Goal: Transaction & Acquisition: Download file/media

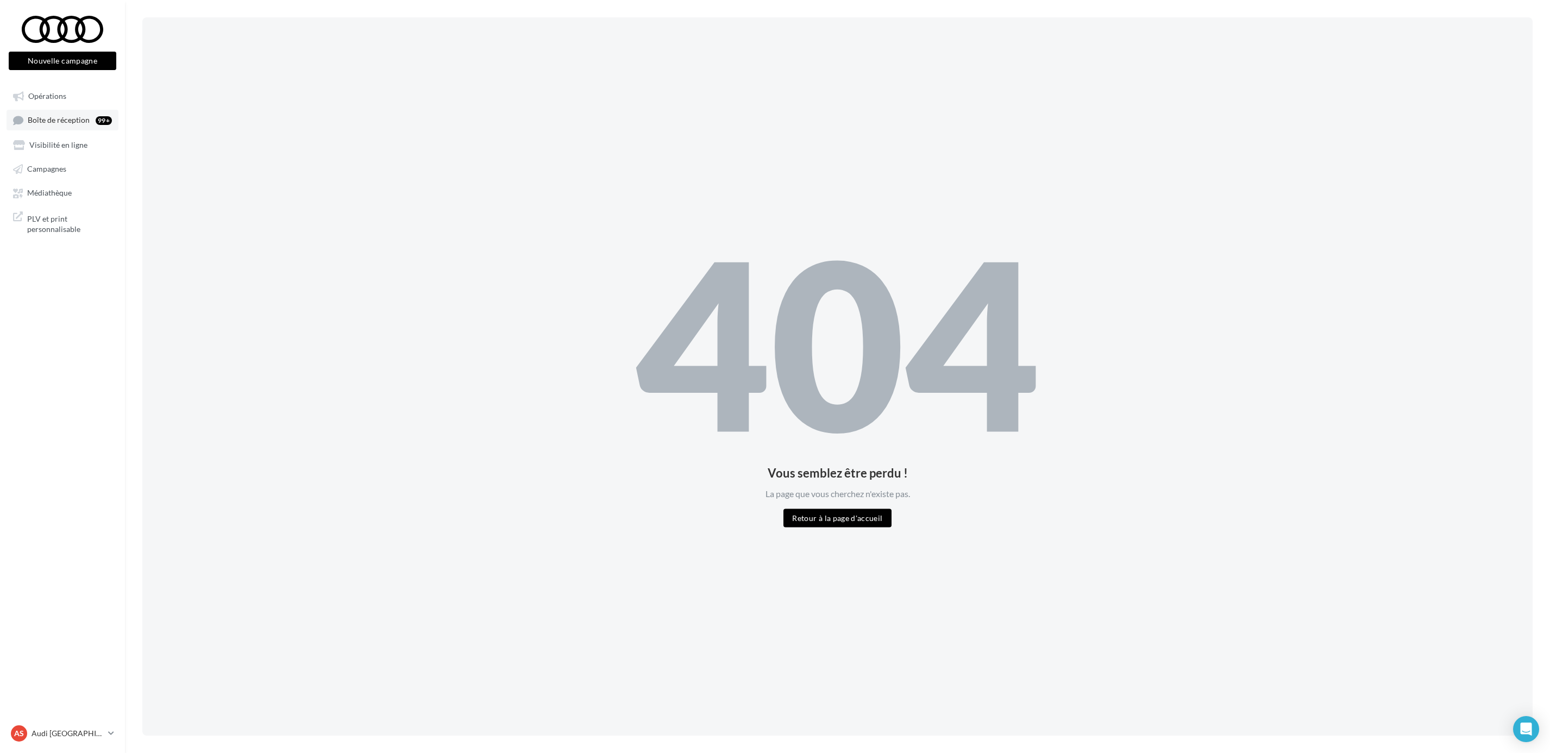
click at [78, 125] on link "Boîte de réception 99+" at bounding box center [63, 120] width 112 height 20
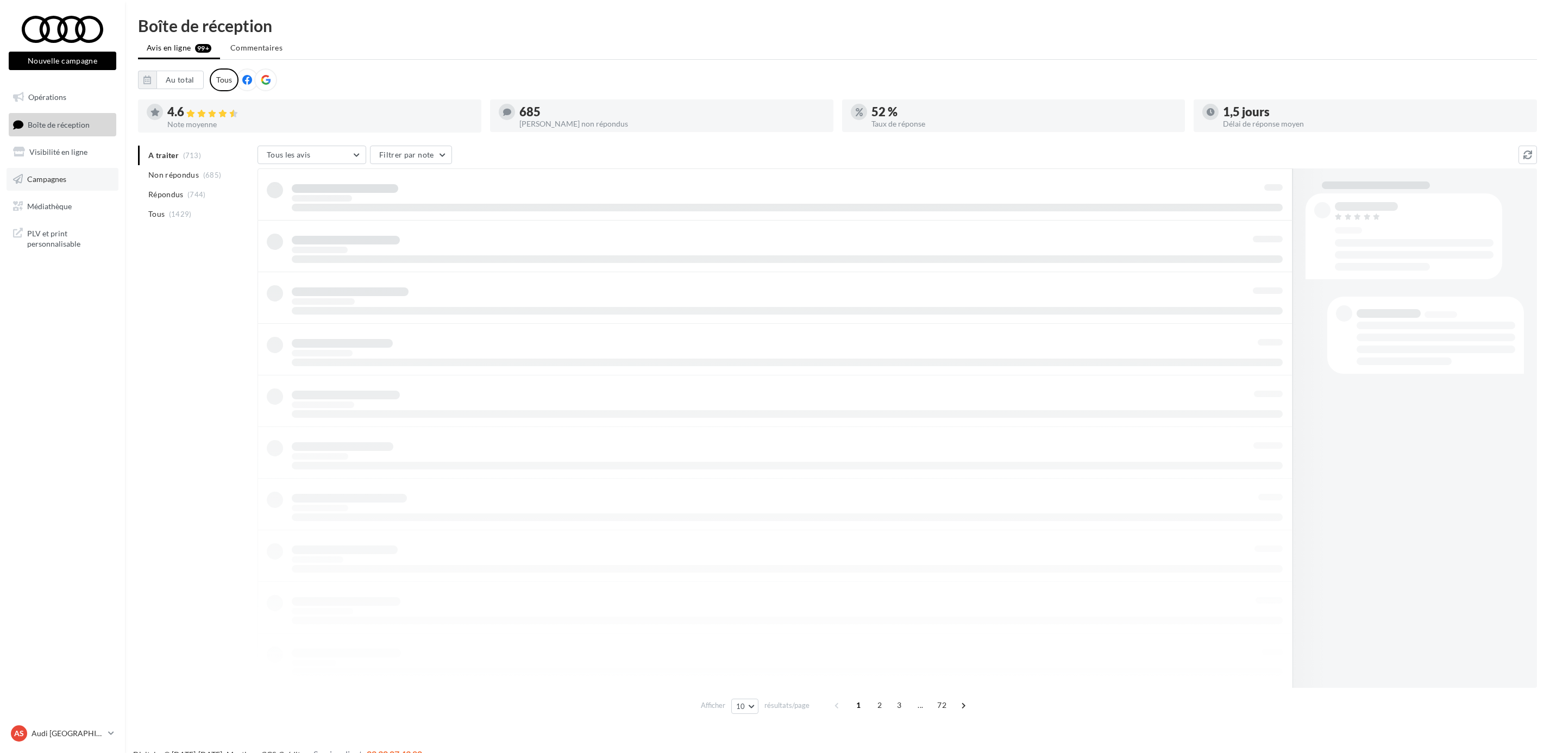
click at [48, 181] on span "Campagnes" at bounding box center [46, 178] width 39 height 9
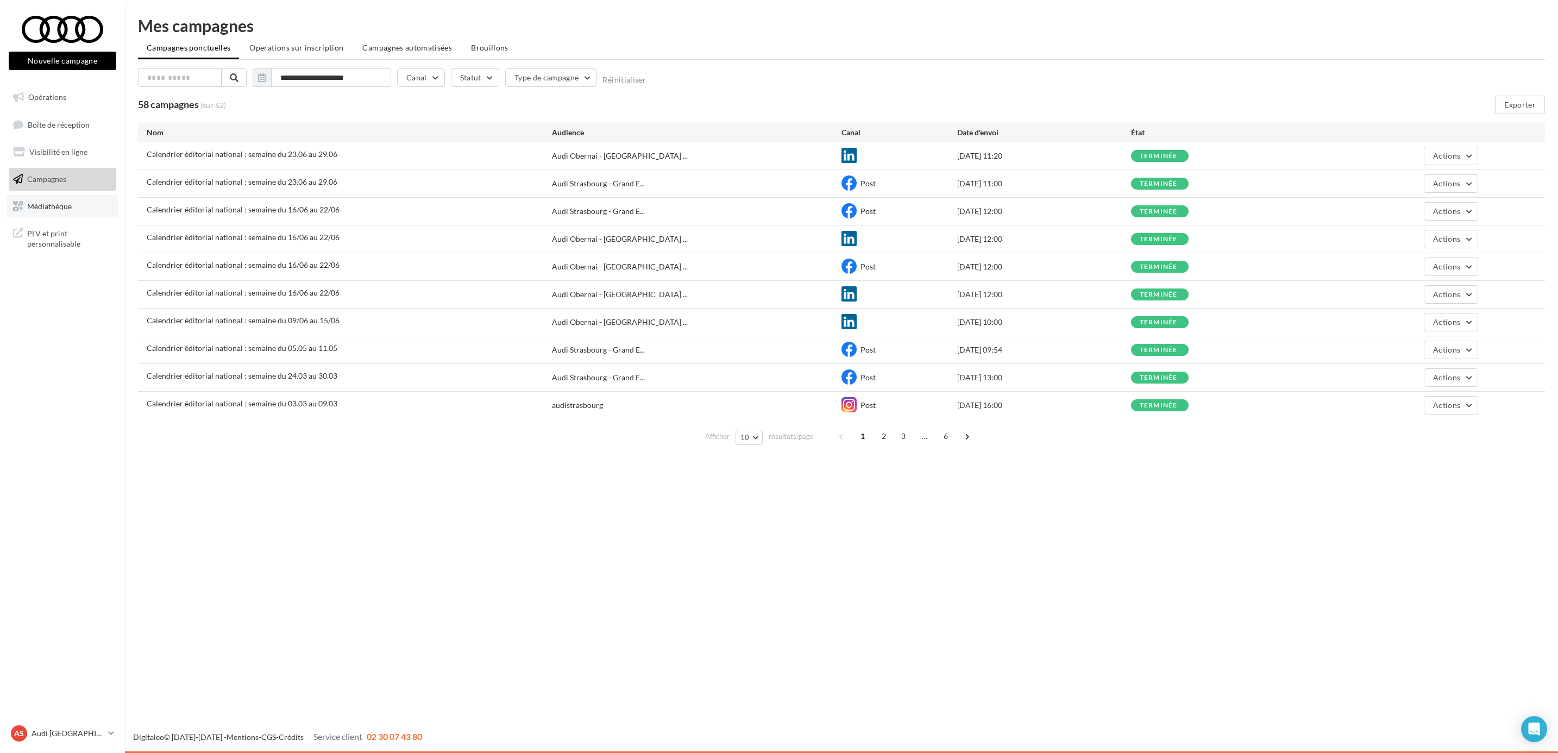
click at [62, 201] on span "Médiathèque" at bounding box center [49, 205] width 45 height 9
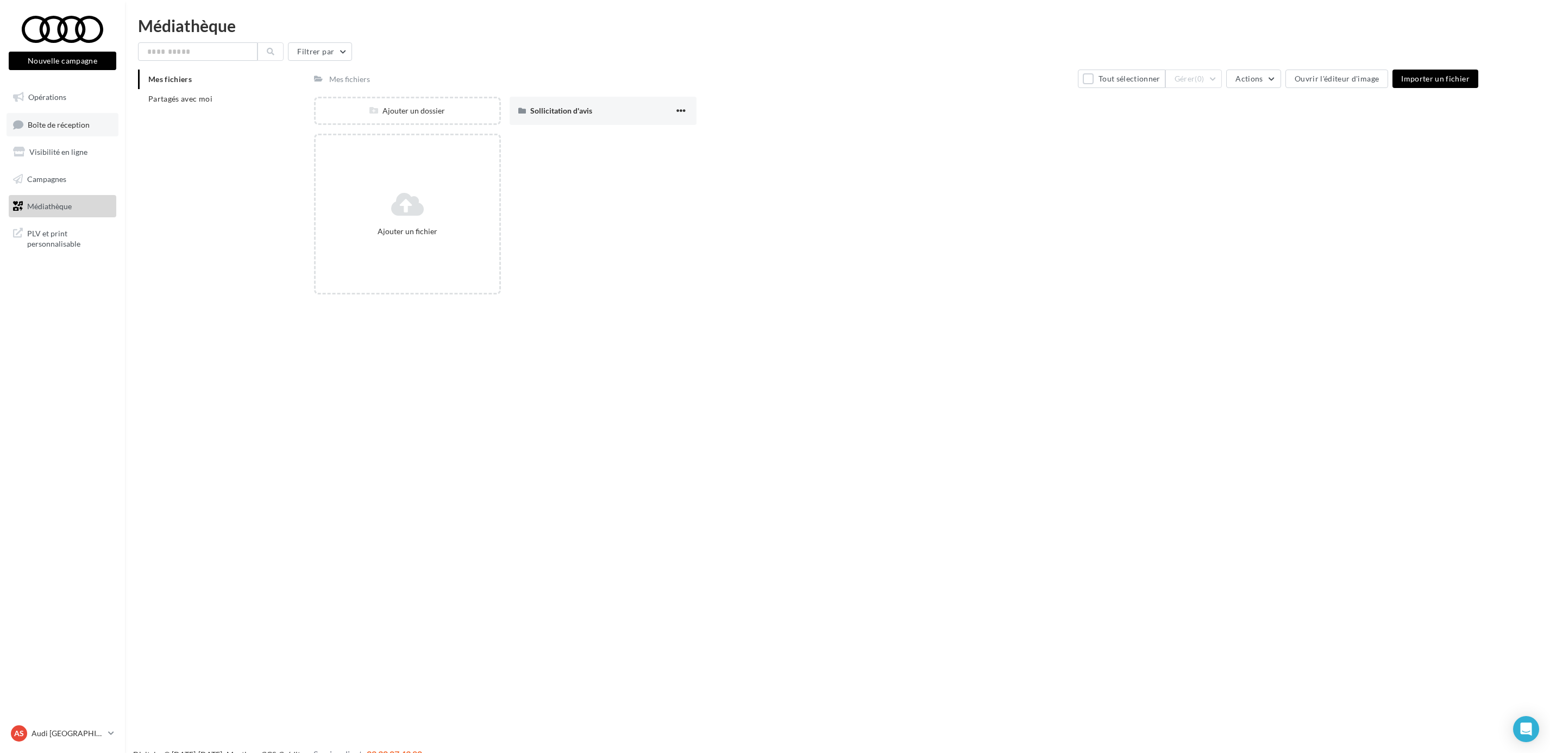
click at [80, 124] on span "Boîte de réception" at bounding box center [59, 124] width 62 height 9
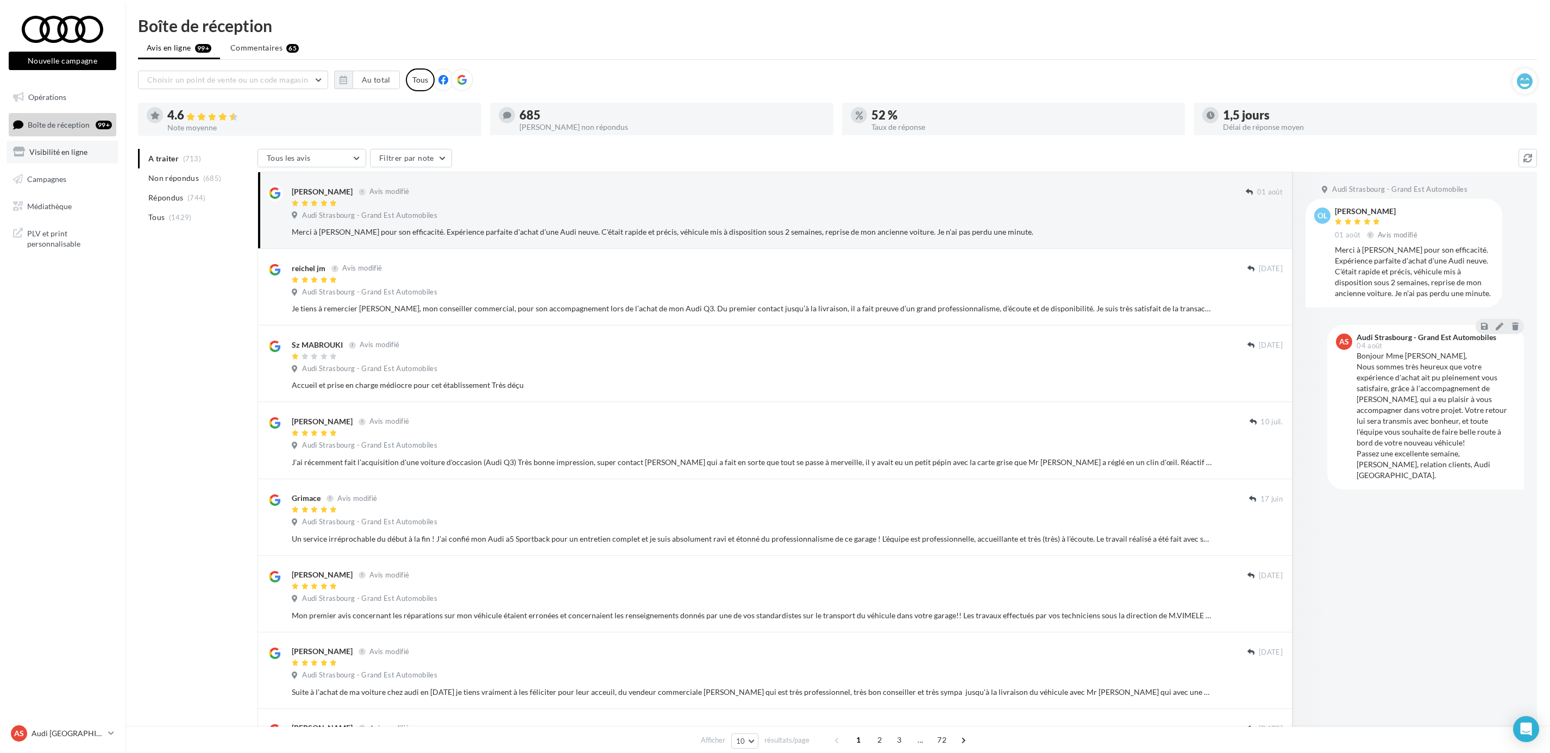
click at [80, 149] on span "Visibilité en ligne" at bounding box center [58, 151] width 58 height 9
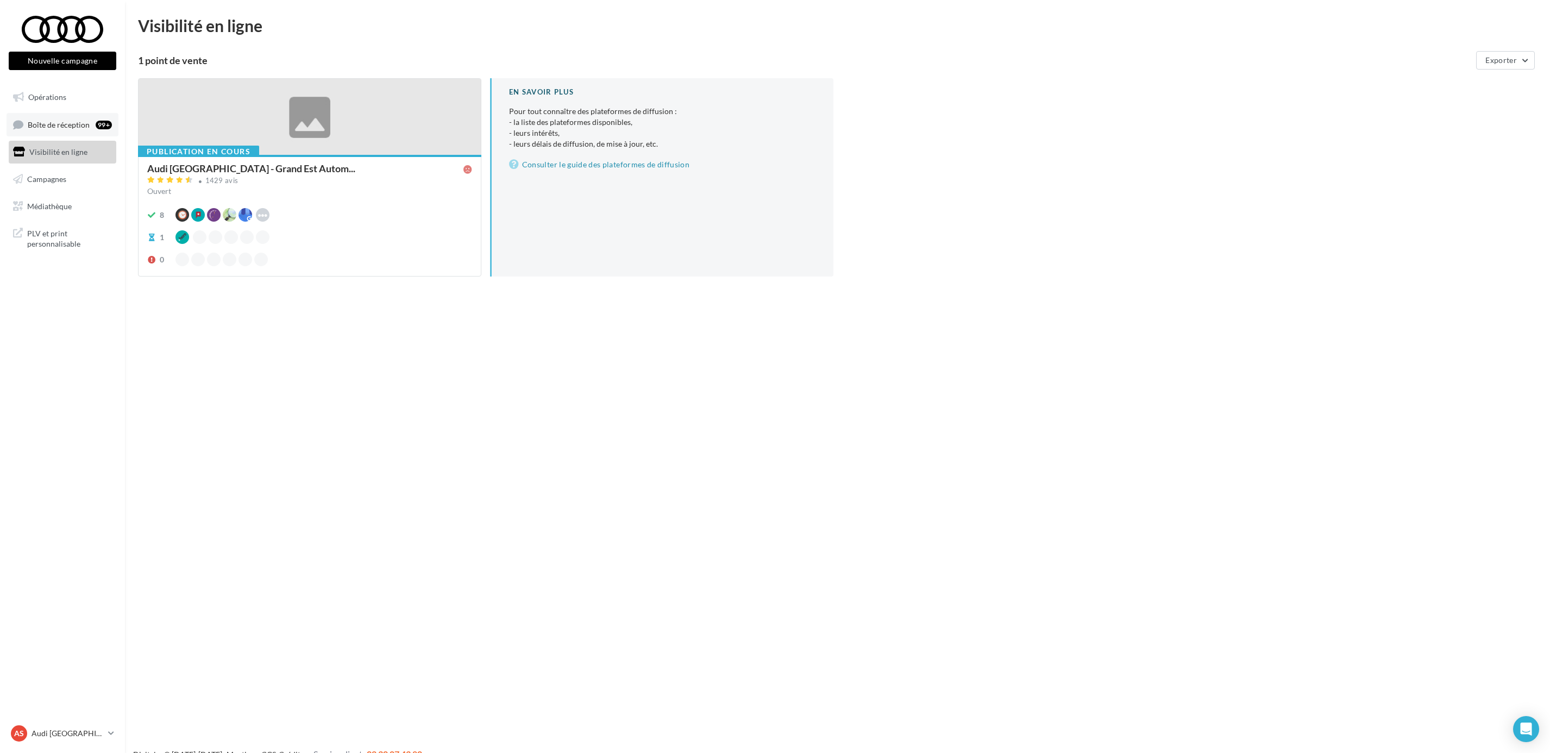
click at [43, 123] on span "Boîte de réception" at bounding box center [59, 124] width 62 height 9
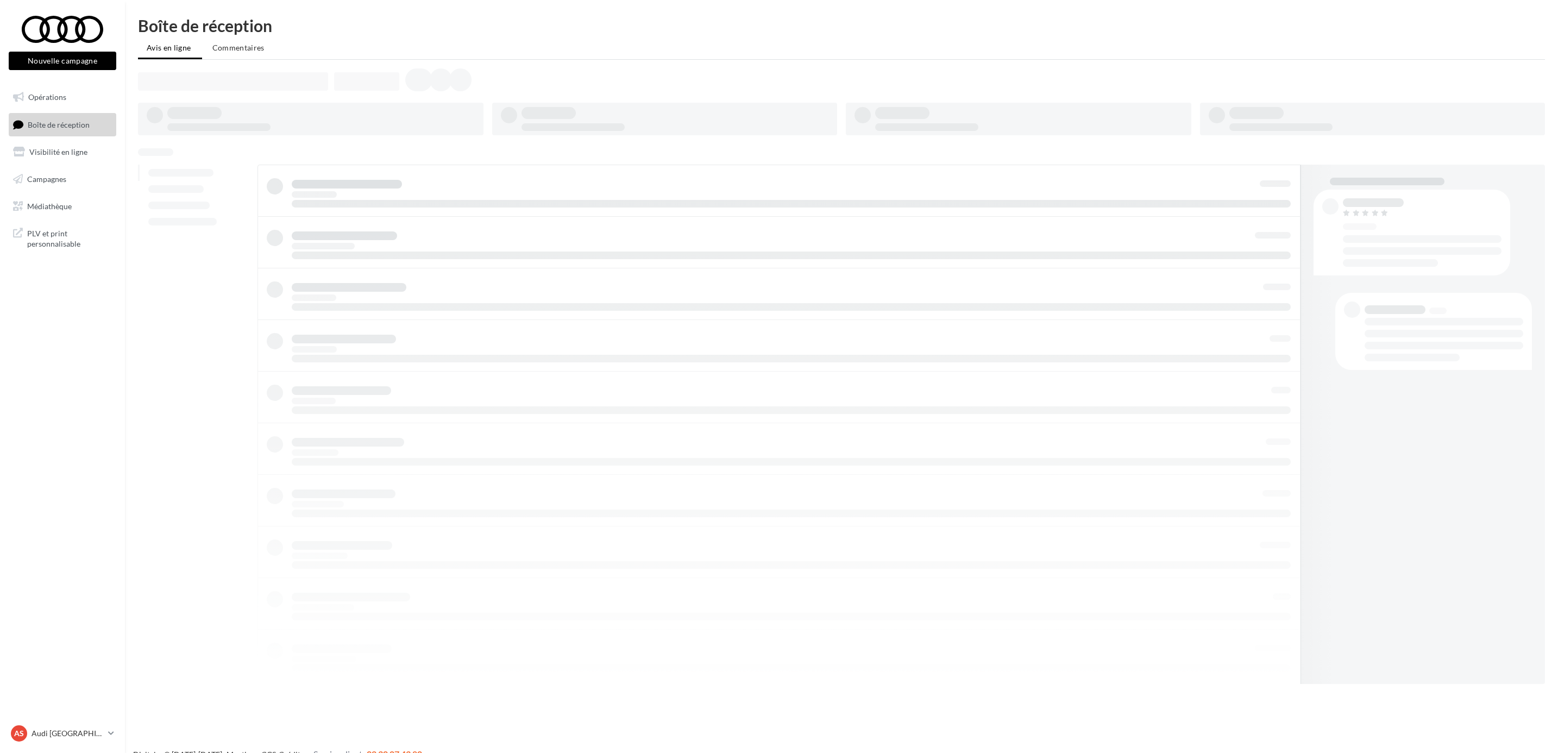
click at [49, 89] on link "Opérations" at bounding box center [63, 97] width 112 height 23
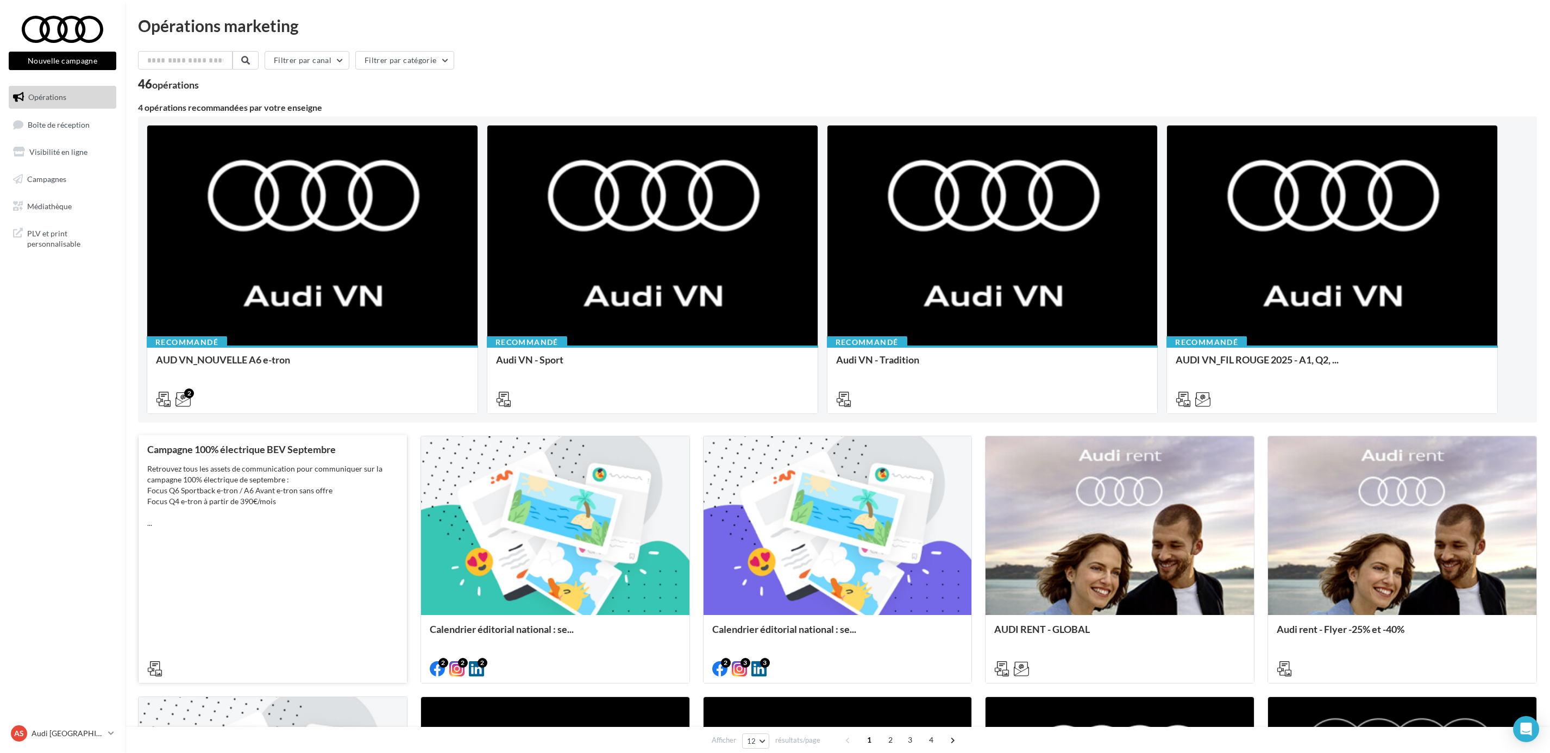
click at [252, 537] on div "Campagne 100% électrique BEV Septembre Retrouvez tous les assets de communicati…" at bounding box center [272, 558] width 251 height 229
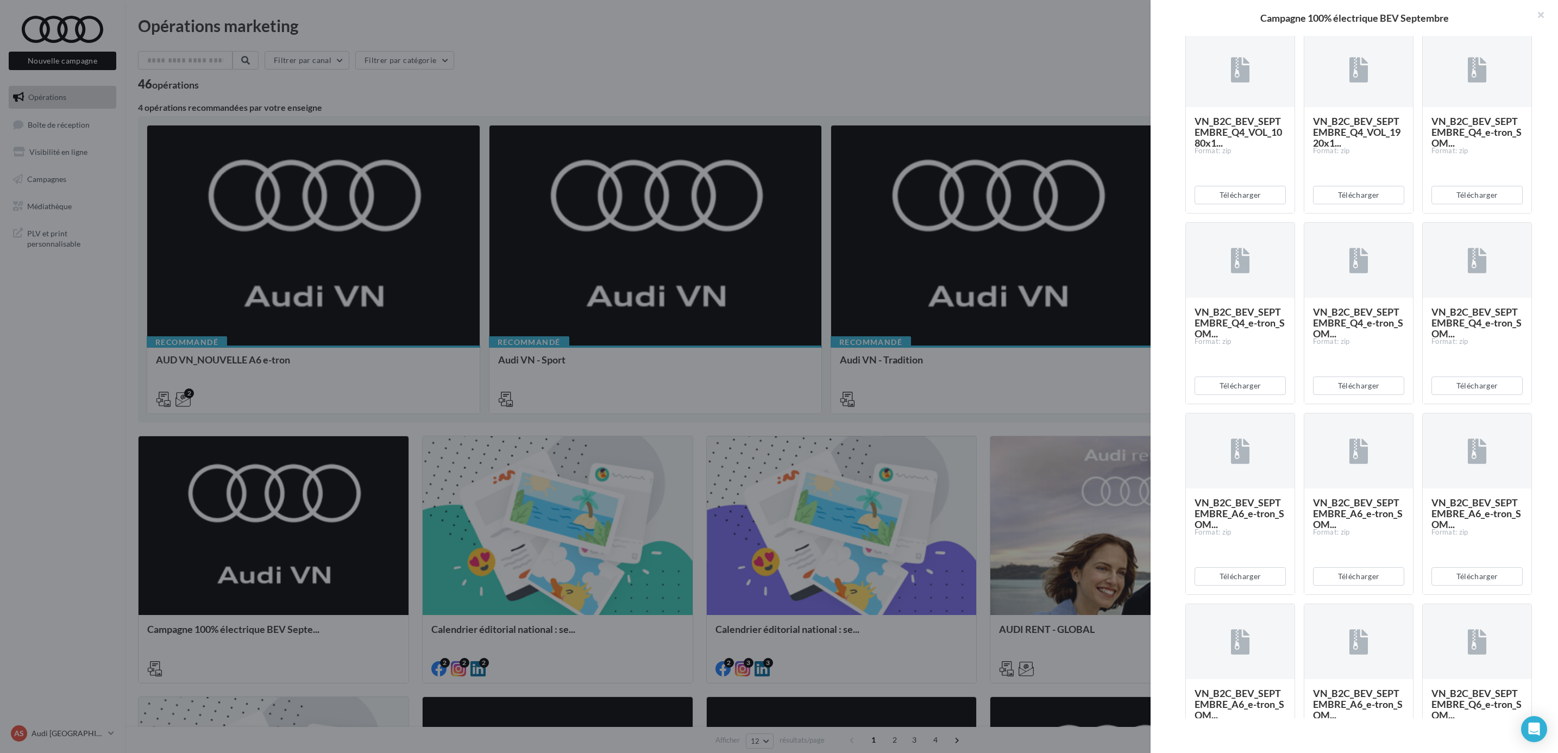
scroll to position [217, 0]
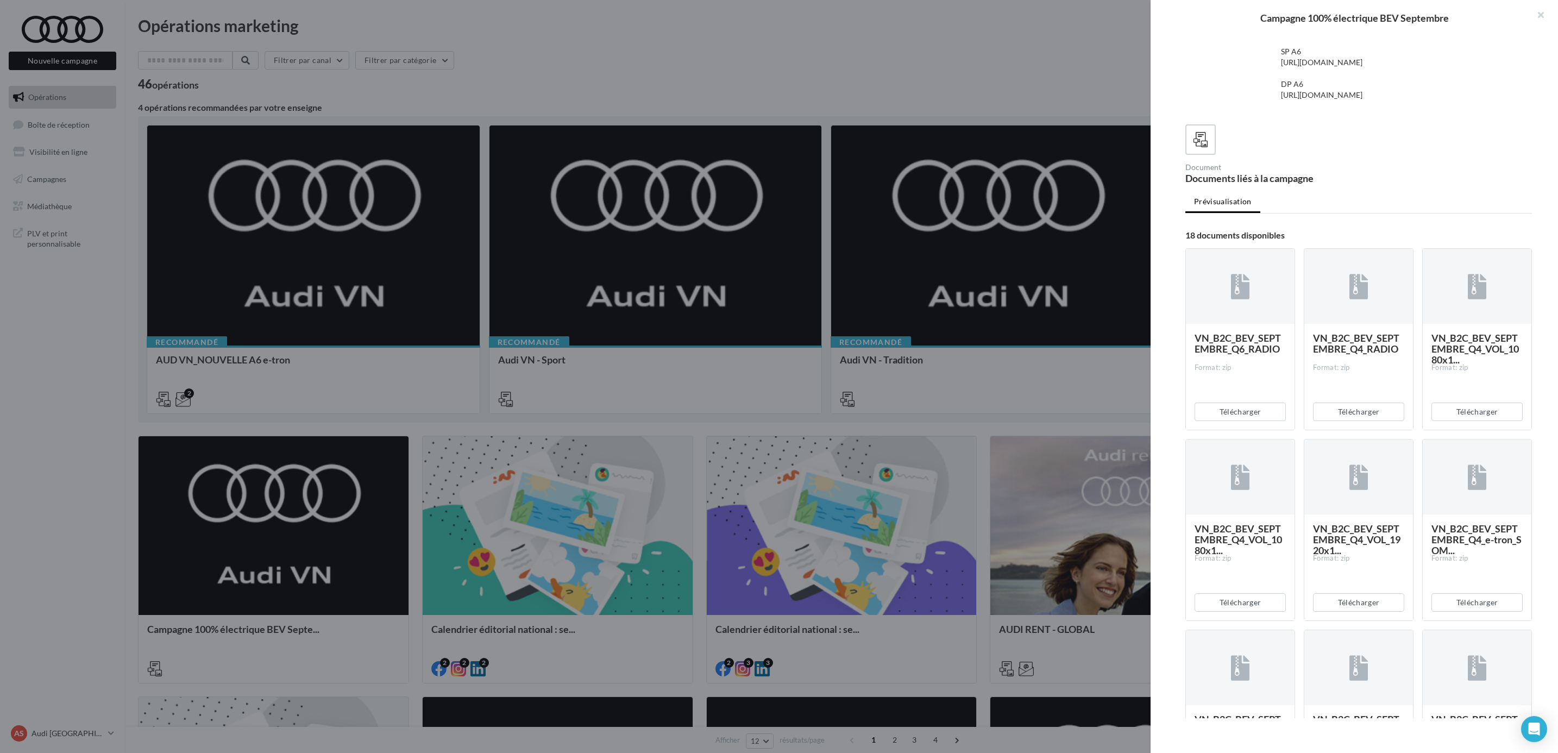
click at [1252, 355] on span "VN_B2C_BEV_SEPTEMBRE_Q6_RADIO" at bounding box center [1238, 343] width 86 height 23
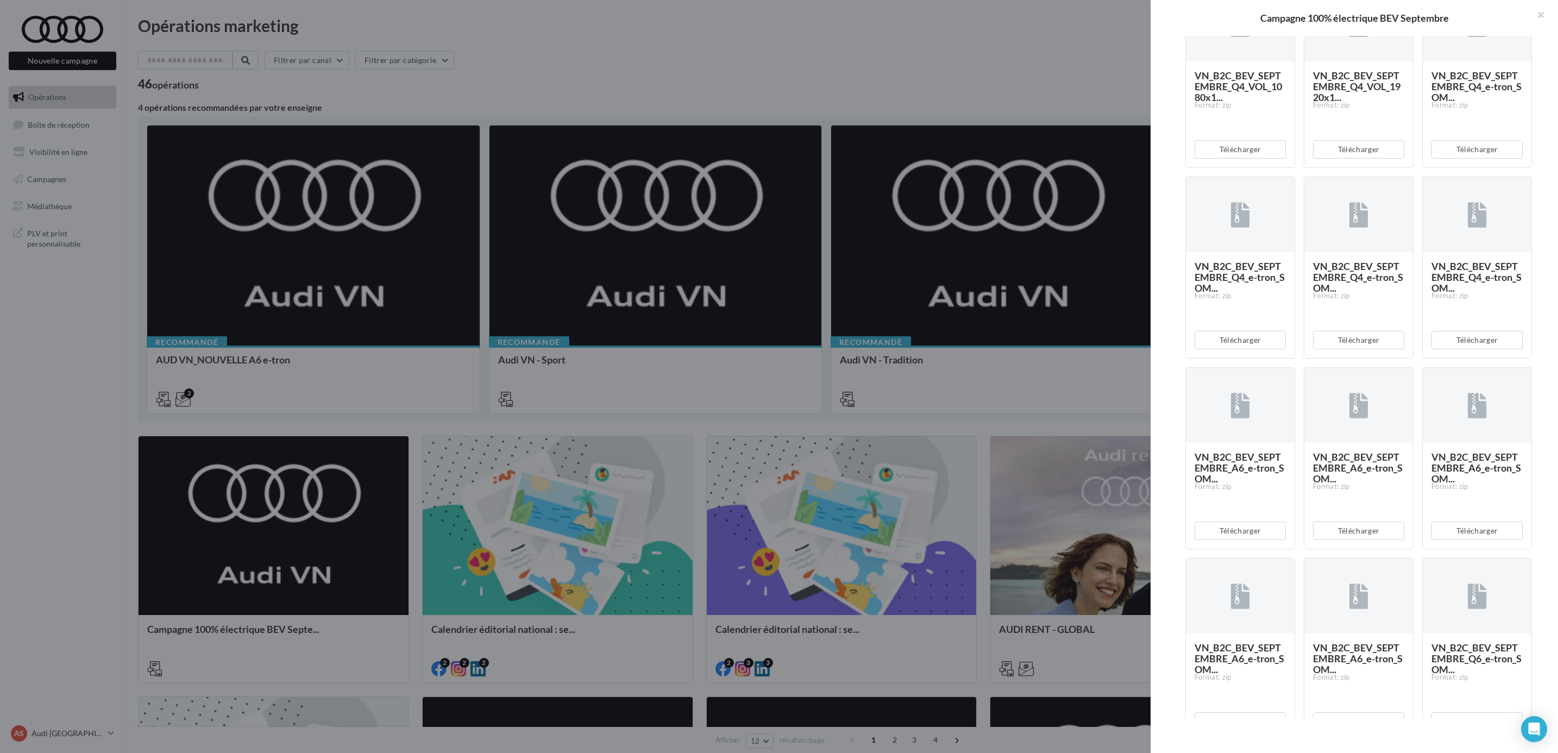
scroll to position [706, 0]
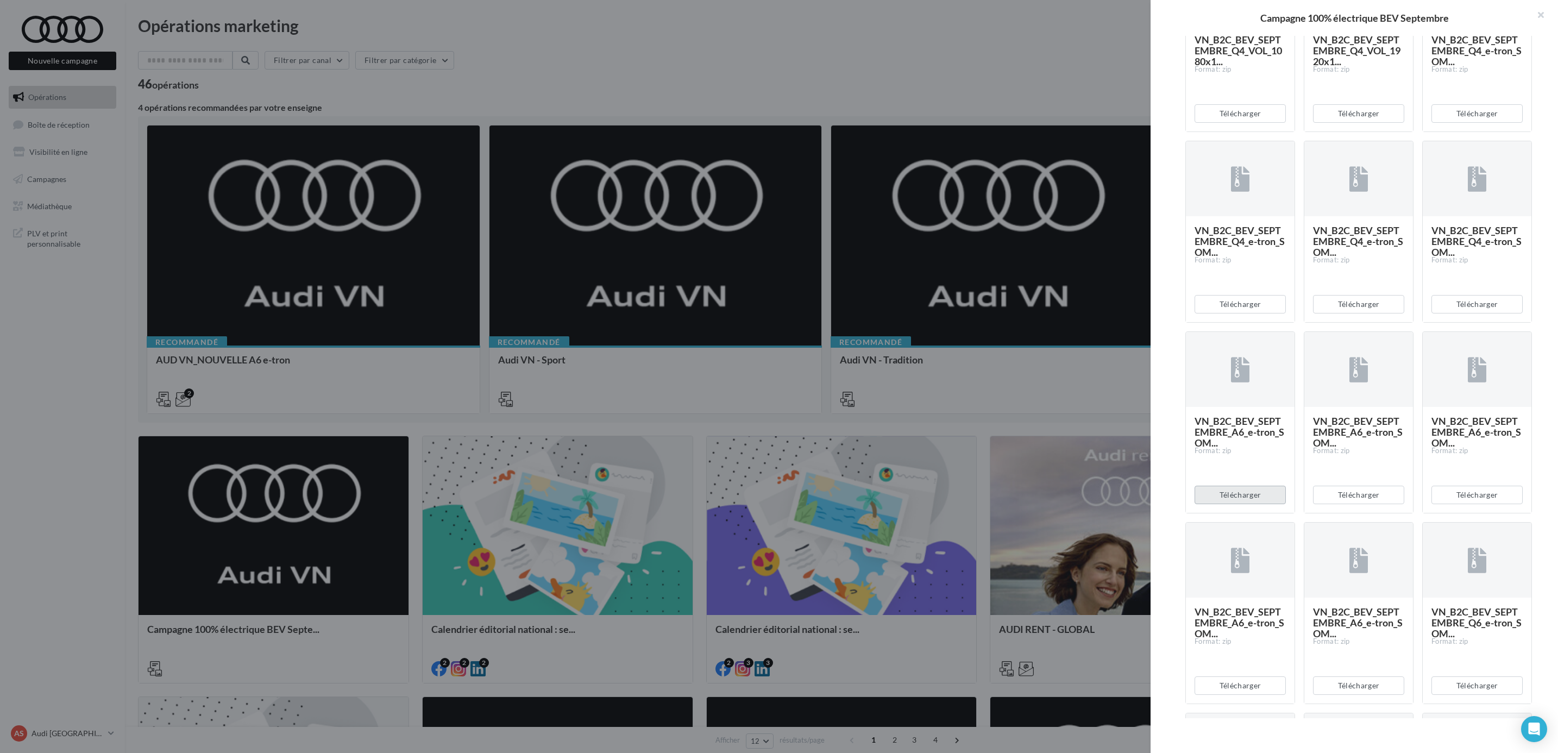
click at [1255, 504] on button "Télécharger" at bounding box center [1240, 495] width 91 height 18
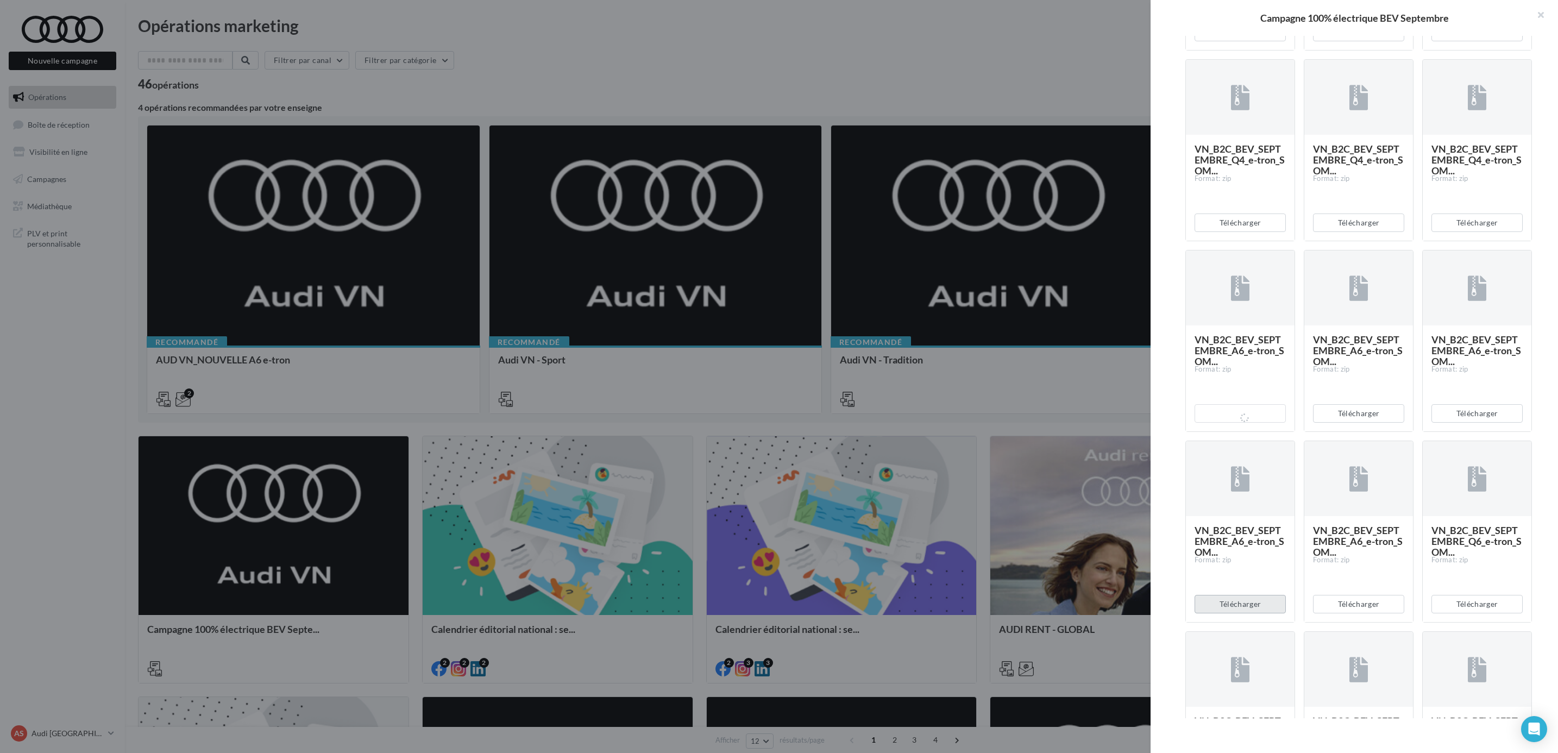
click at [1239, 613] on button "Télécharger" at bounding box center [1240, 604] width 91 height 18
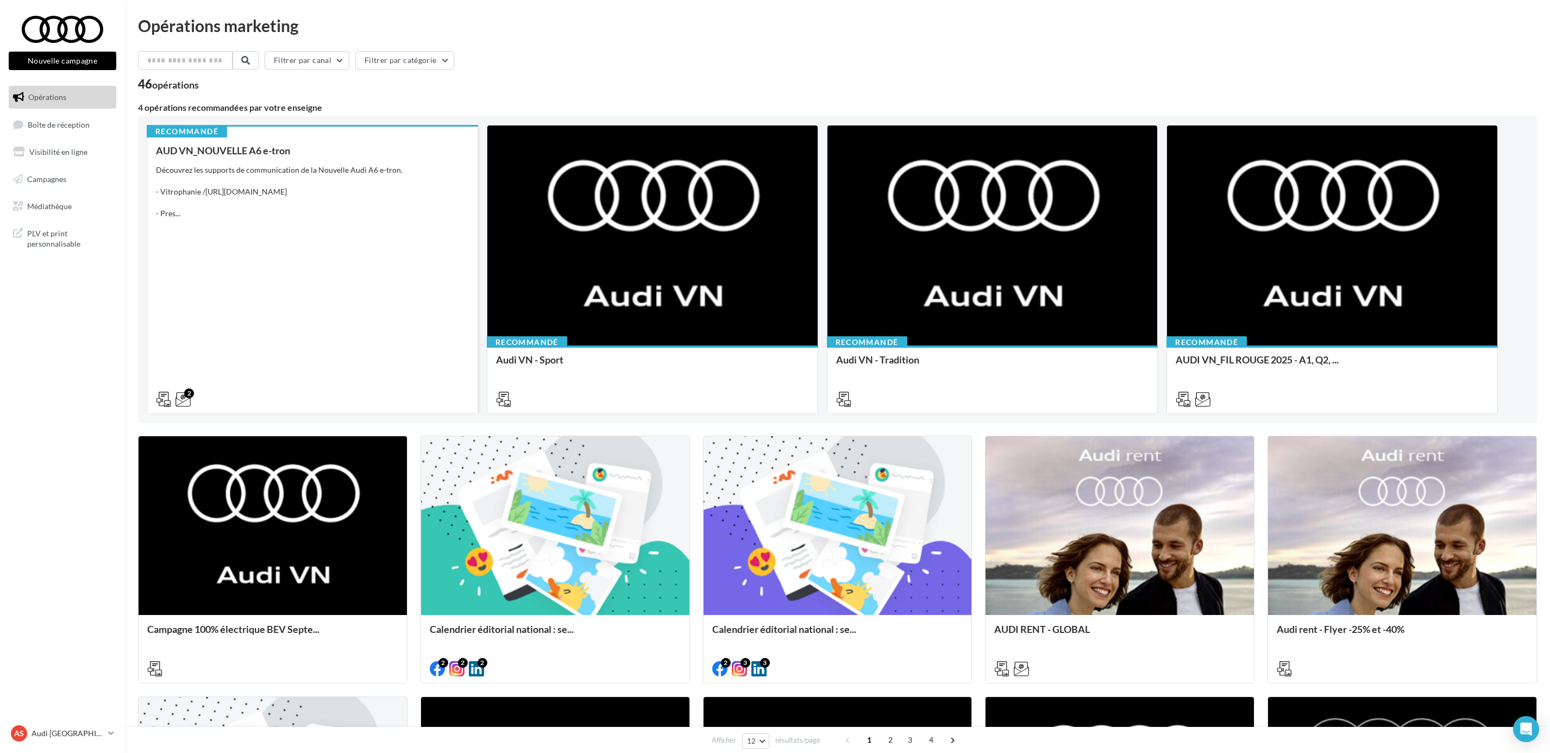
click at [342, 336] on div "AUD VN_NOUVELLE A6 e-tron Découvrez les supports de communication de la Nouvell…" at bounding box center [312, 274] width 313 height 259
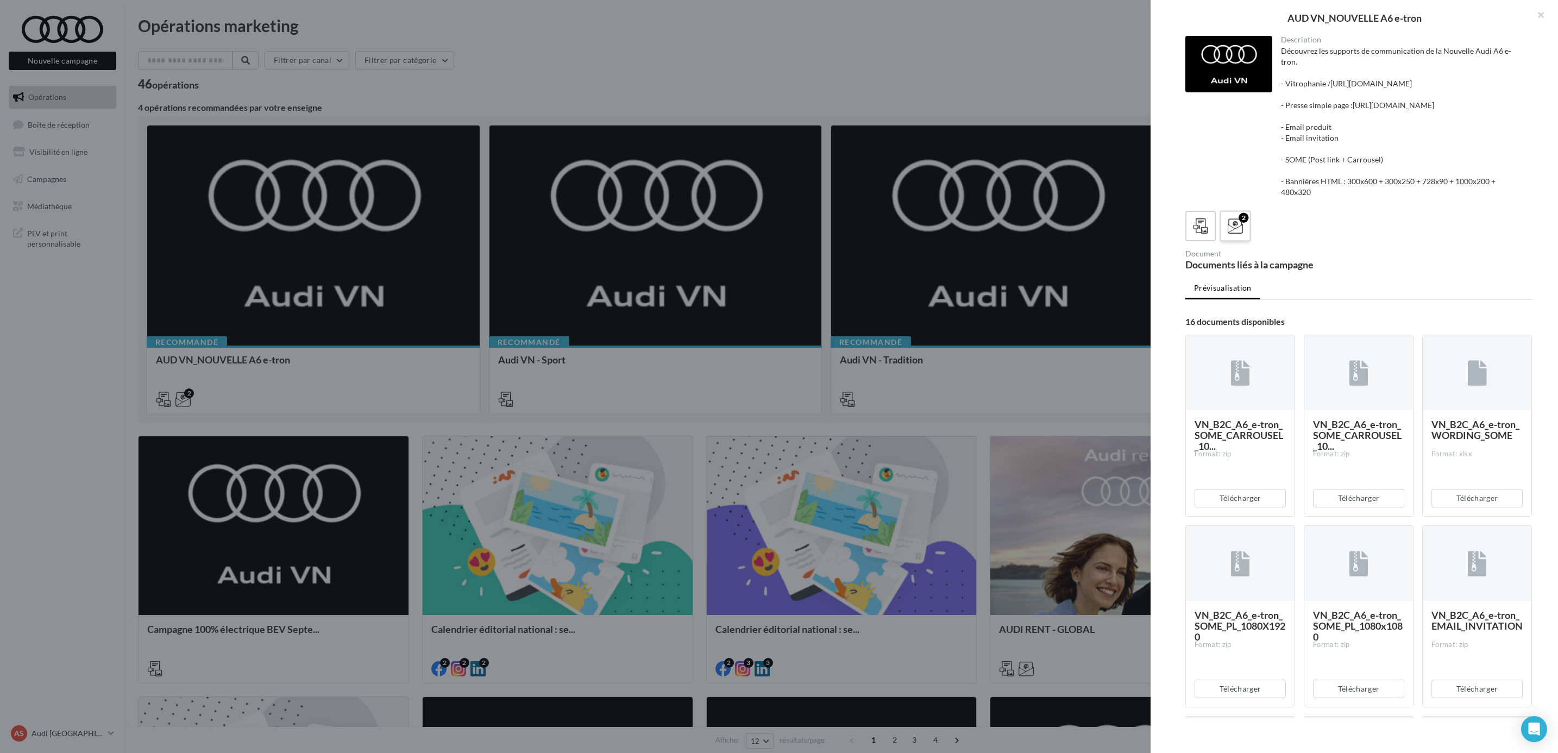
click at [1239, 234] on icon at bounding box center [1236, 226] width 16 height 16
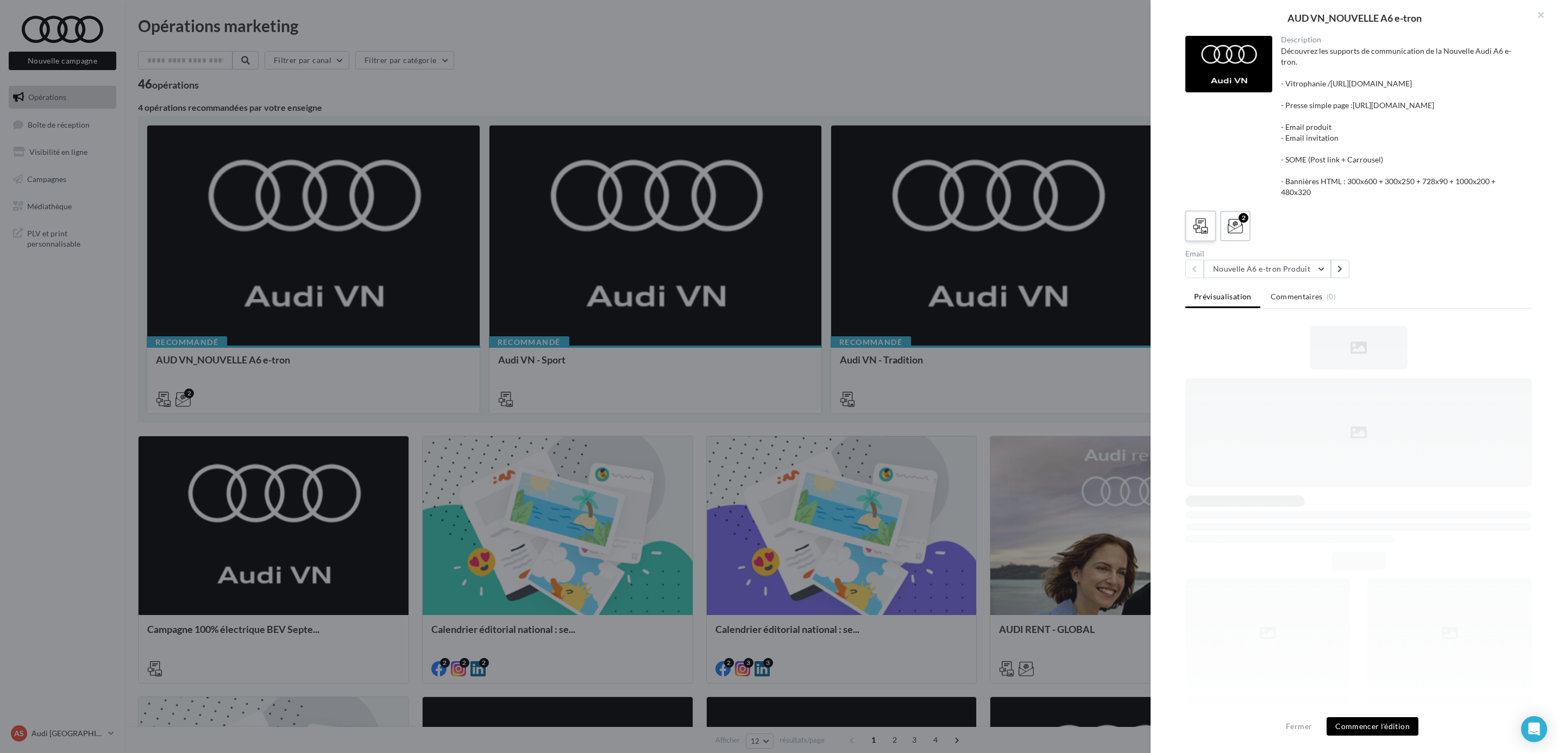
click at [1204, 234] on icon at bounding box center [1201, 226] width 16 height 16
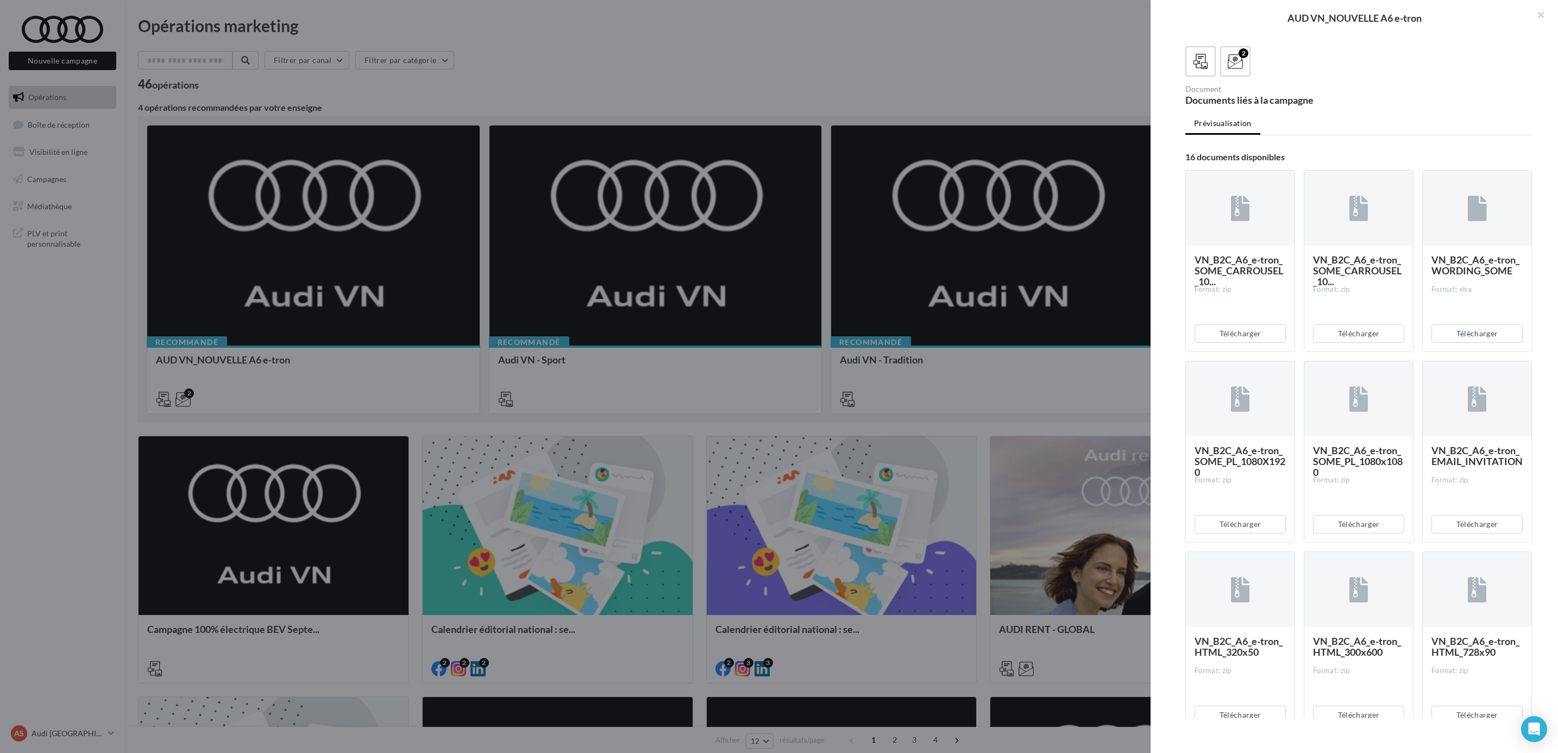
scroll to position [0, 0]
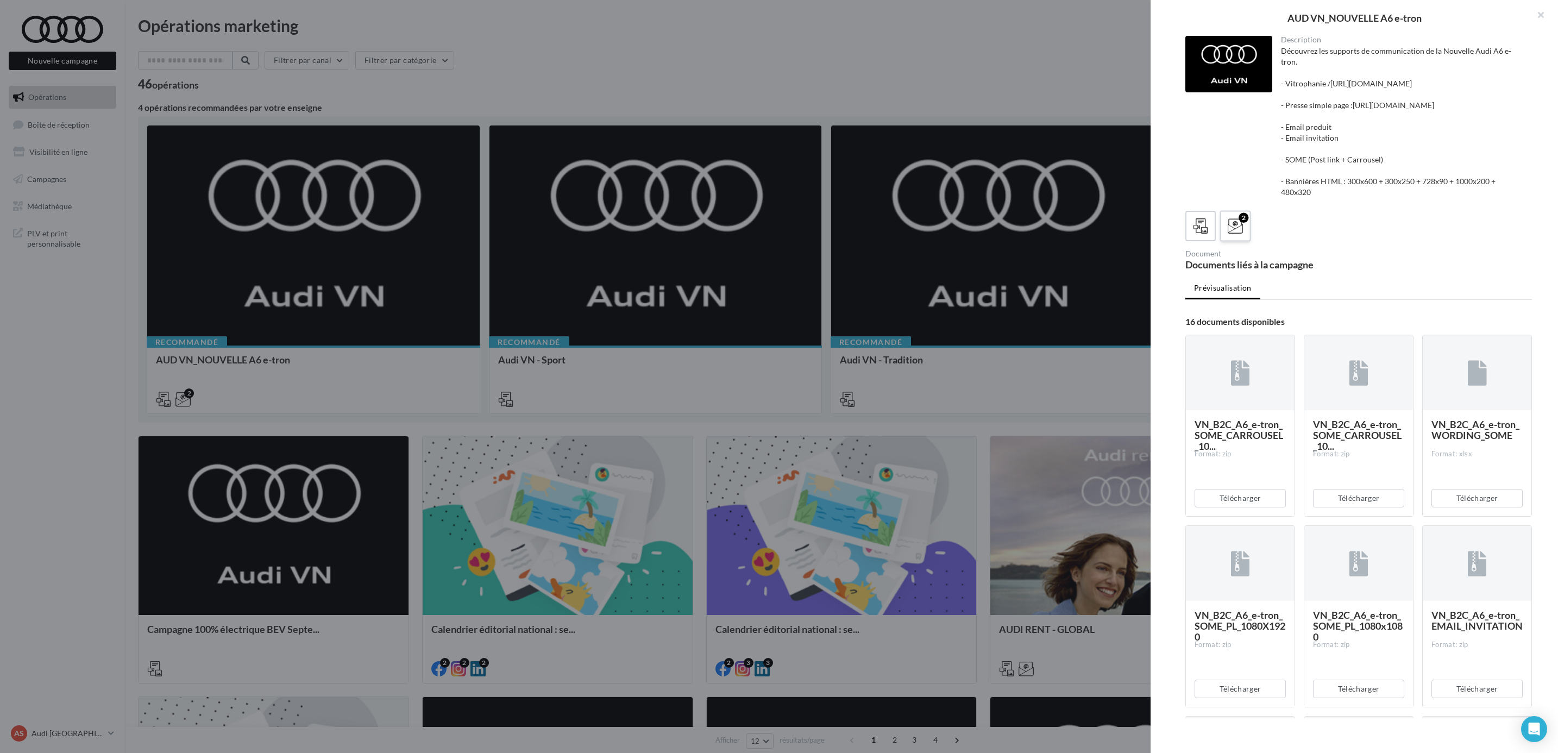
click at [1235, 234] on icon at bounding box center [1236, 226] width 16 height 16
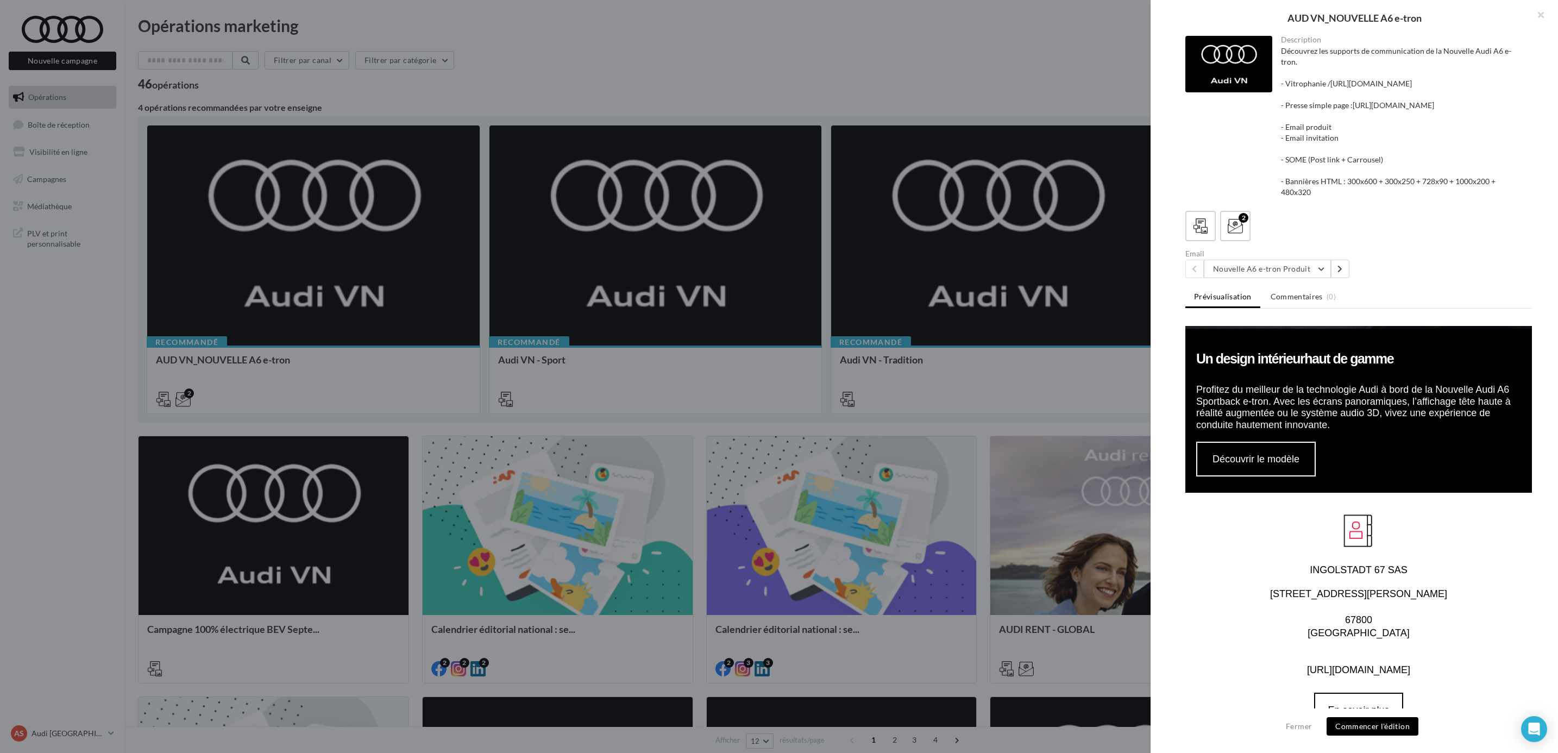
scroll to position [1304, 0]
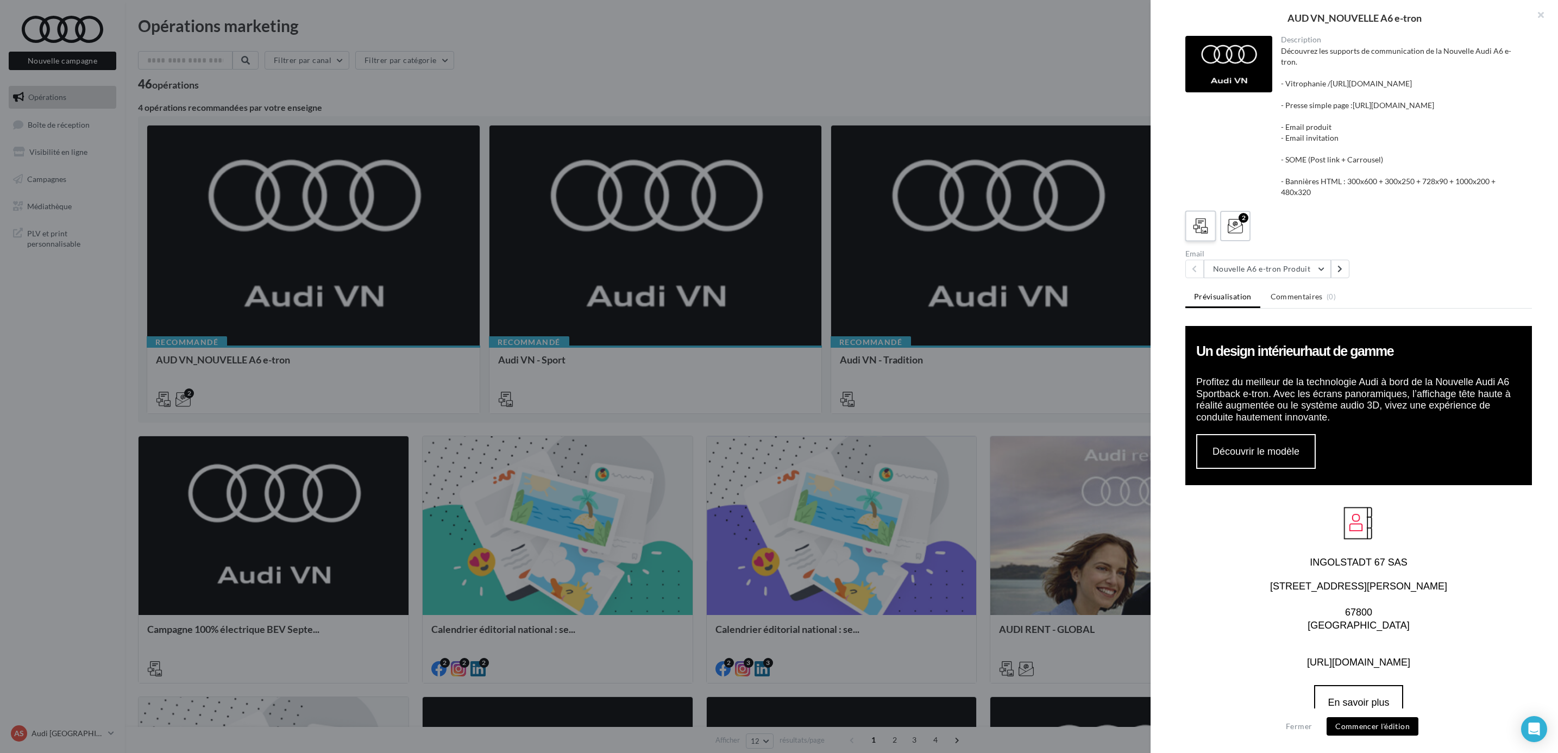
click at [1210, 236] on div at bounding box center [1201, 226] width 20 height 20
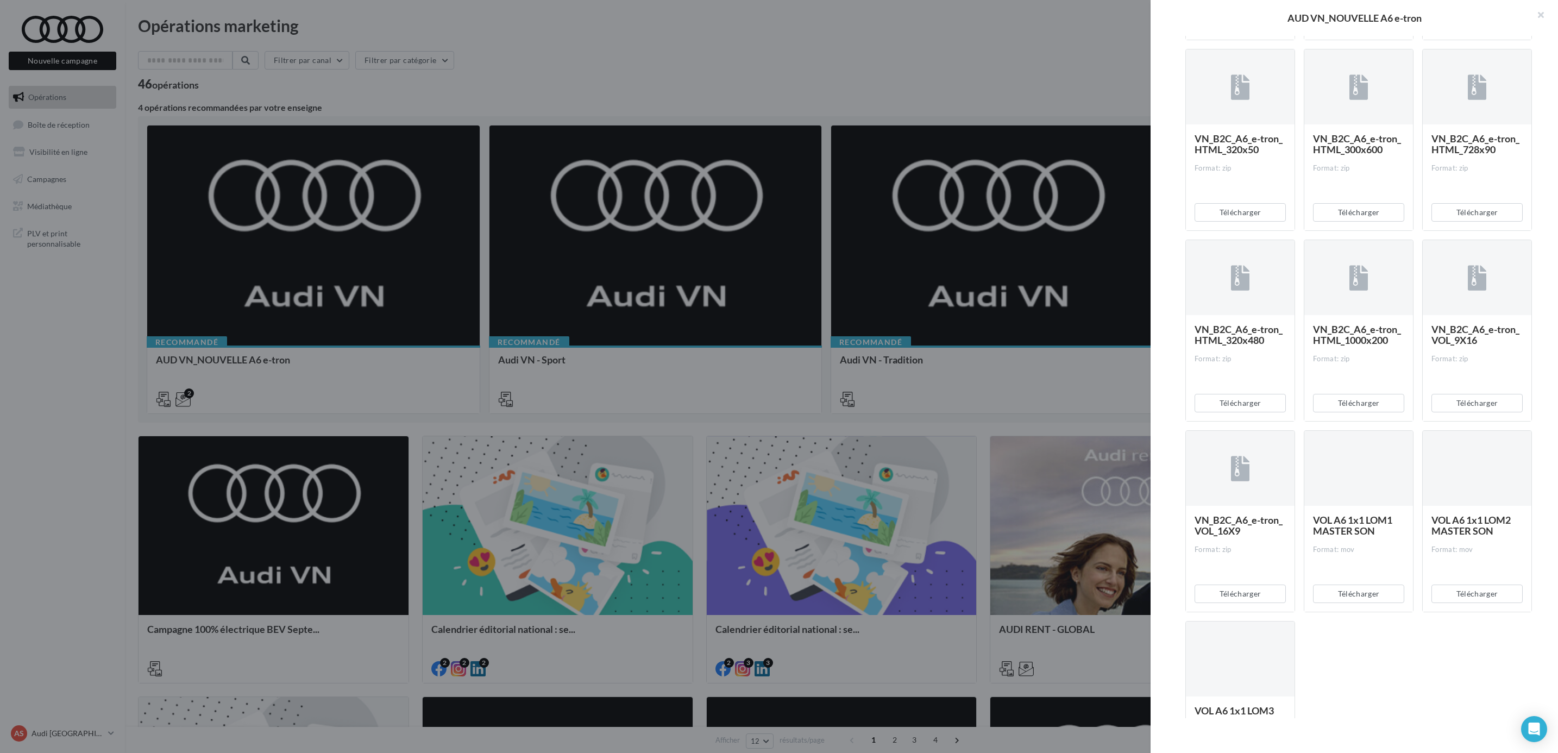
scroll to position [809, 0]
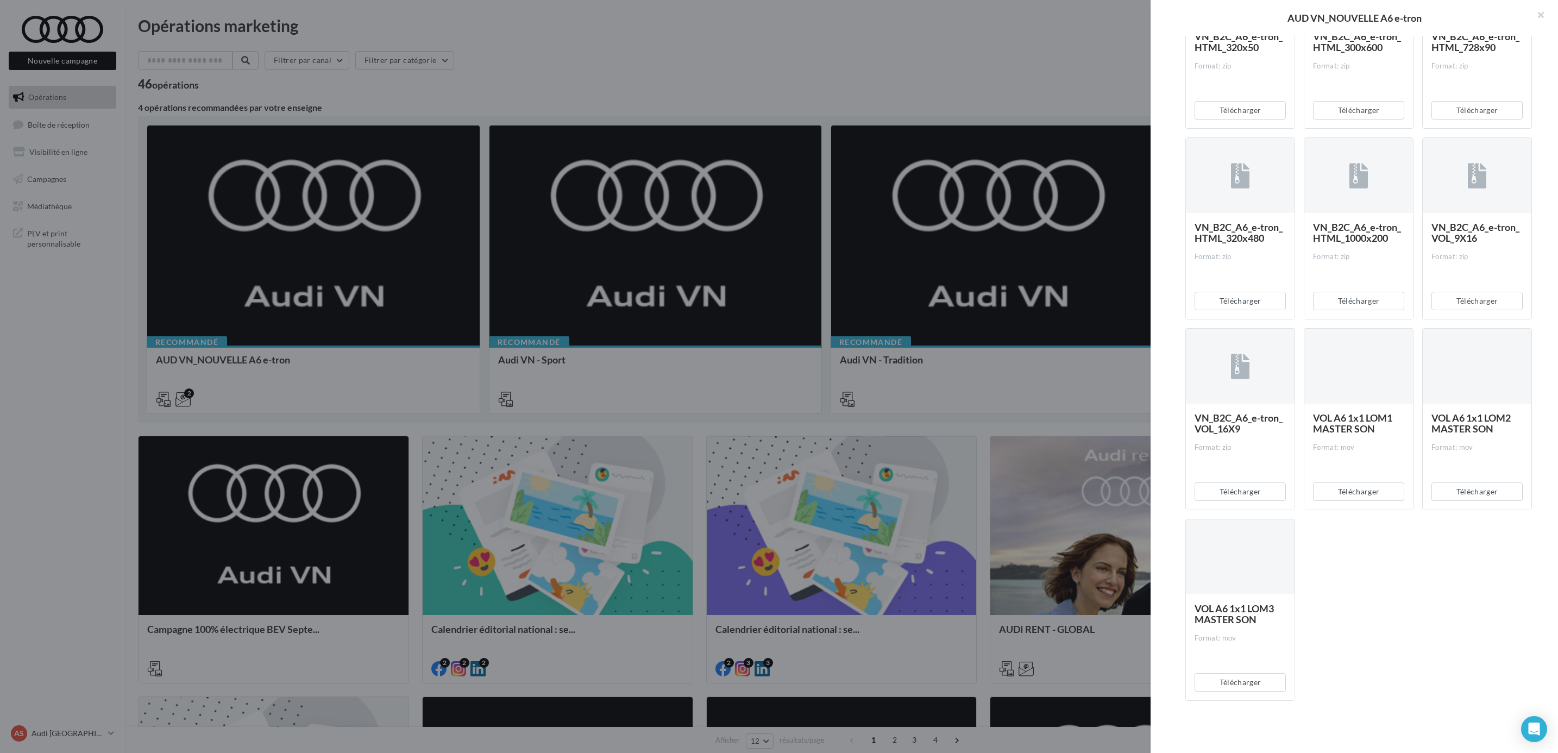
click at [1330, 424] on span "VOL A6 1x1 LOM1 MASTER SON" at bounding box center [1352, 423] width 79 height 23
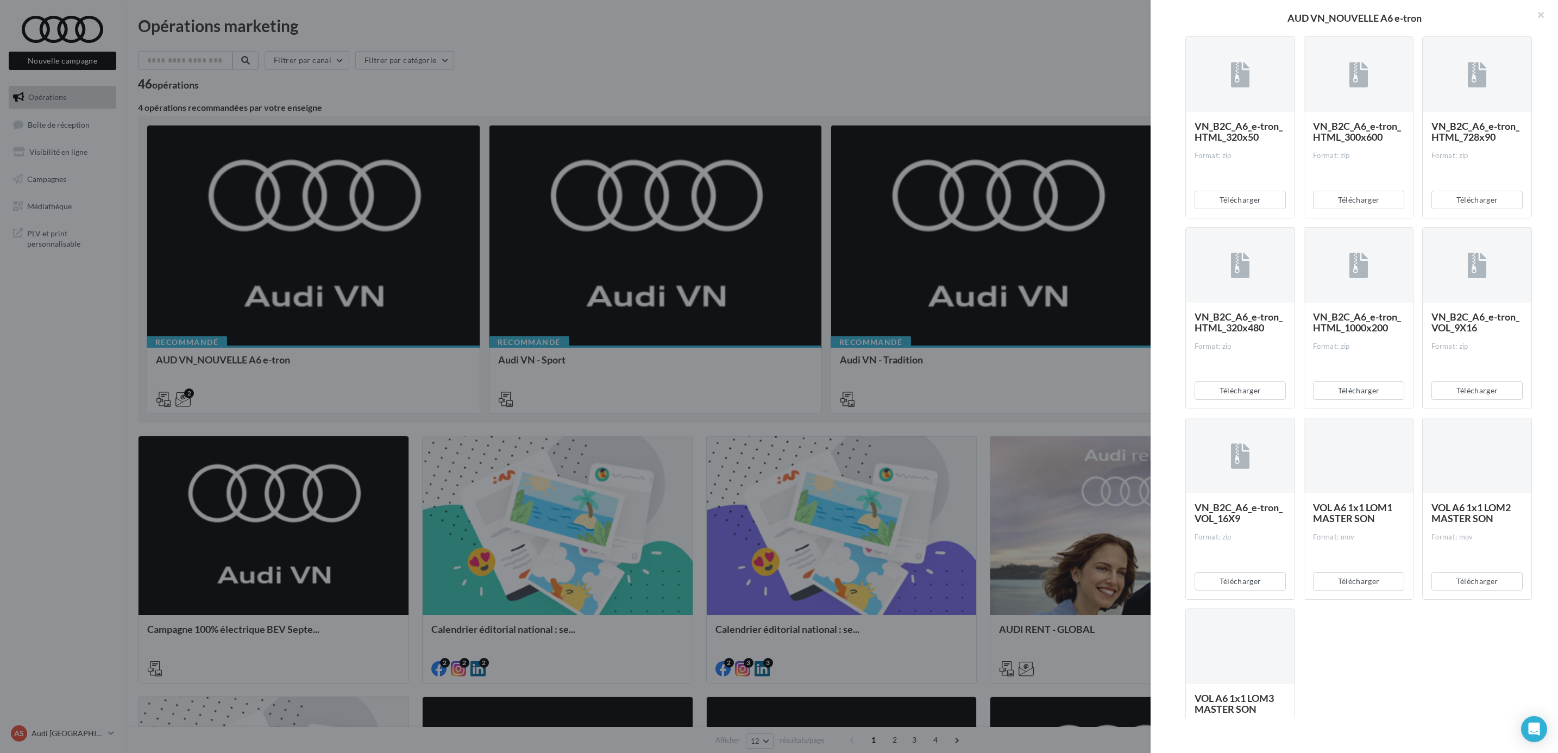
scroll to position [483, 0]
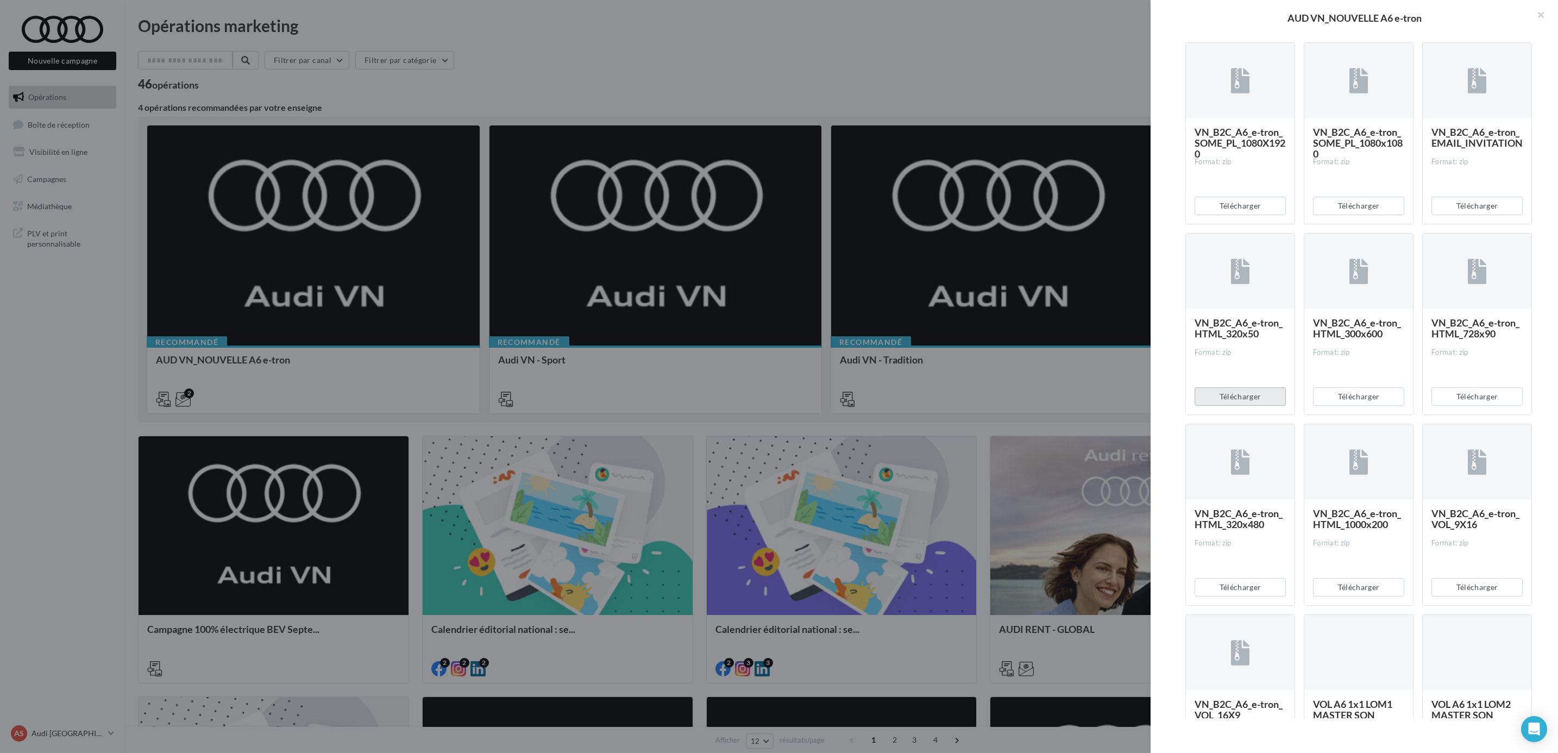
click at [1255, 406] on button "Télécharger" at bounding box center [1240, 396] width 91 height 18
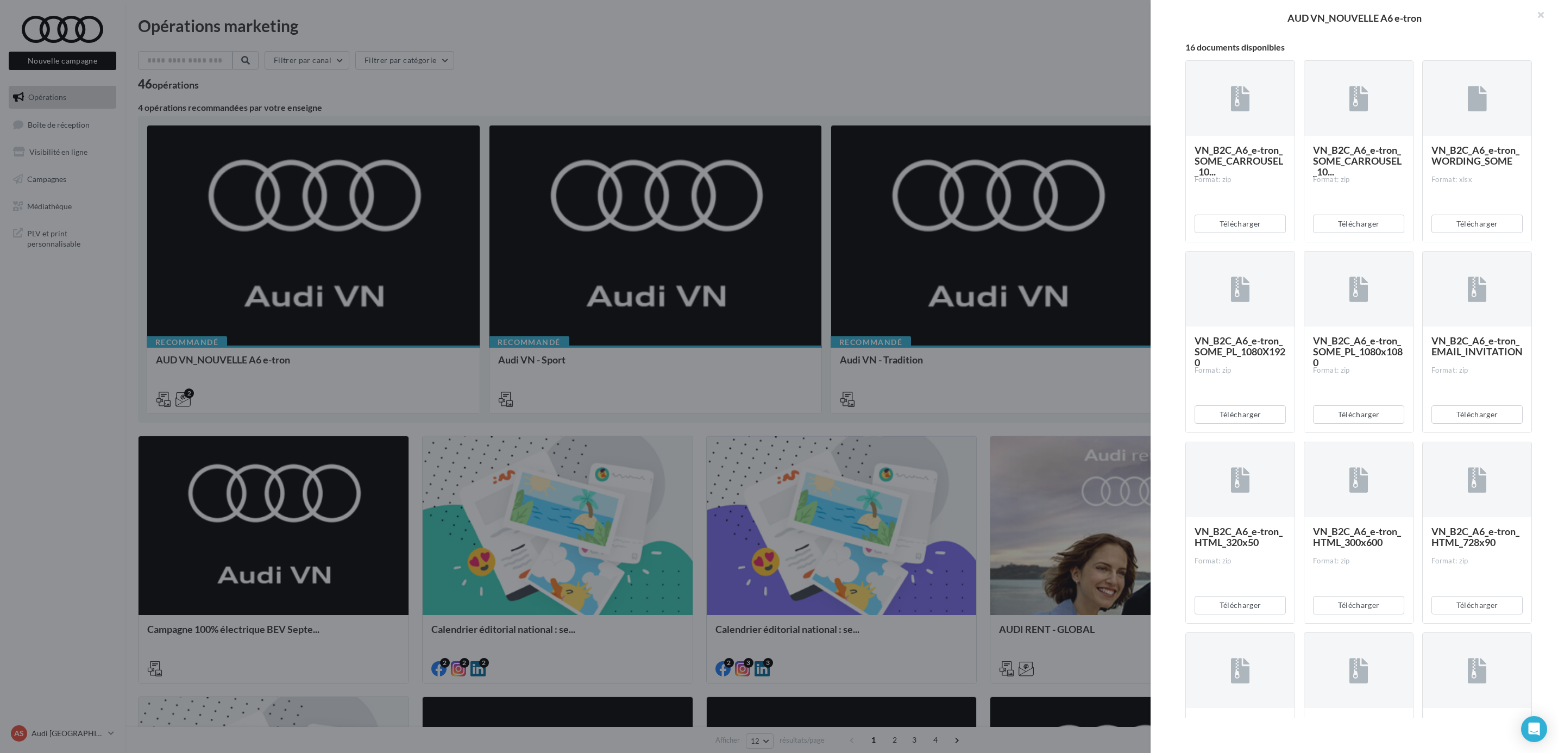
scroll to position [0, 0]
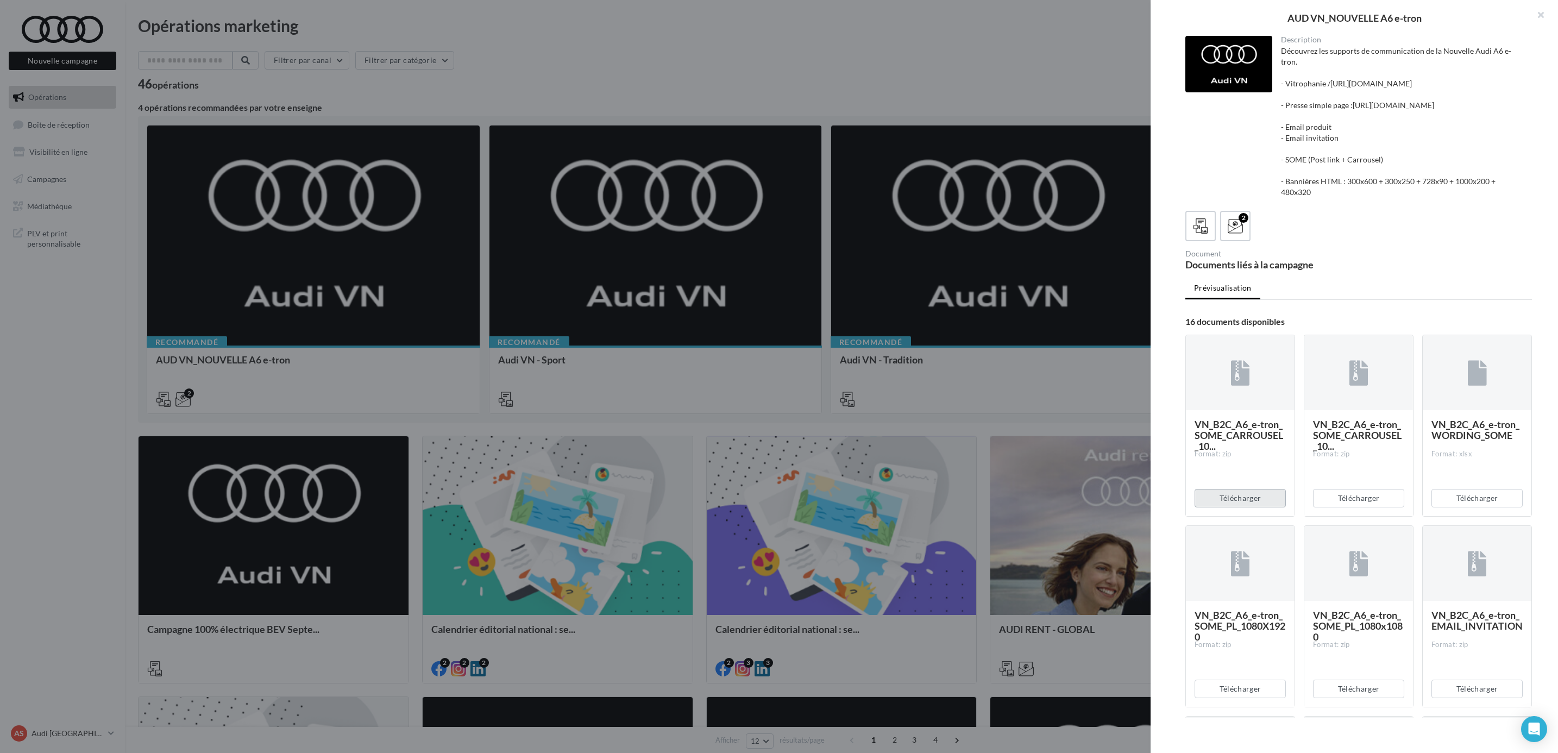
click at [1245, 507] on button "Télécharger" at bounding box center [1240, 498] width 91 height 18
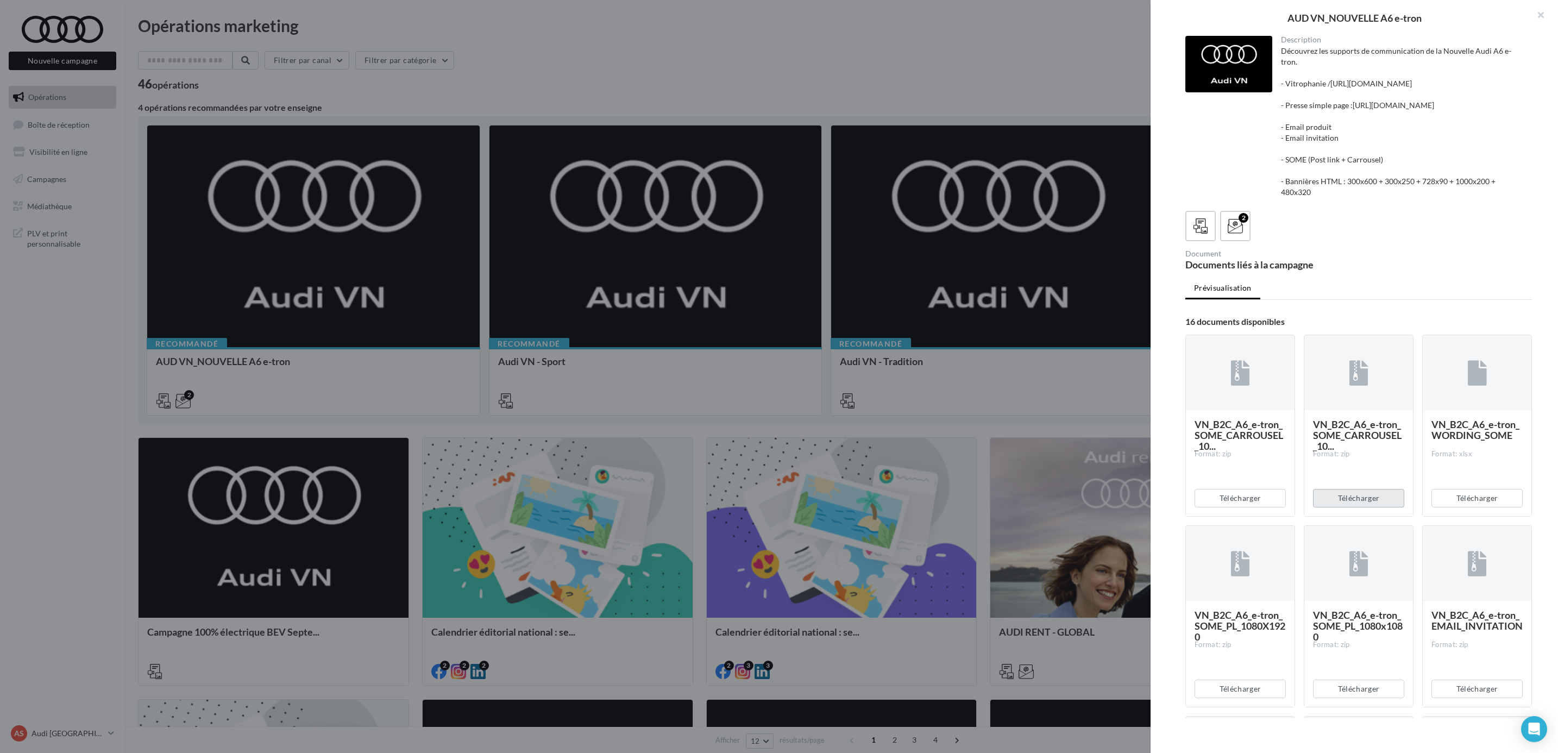
click at [1356, 507] on button "Télécharger" at bounding box center [1358, 498] width 91 height 18
click at [1160, 689] on div "Description Découvrez les supports de communication de la Nouvelle Audi A6 e-tr…" at bounding box center [1359, 377] width 416 height 682
click at [1482, 507] on button "Télécharger" at bounding box center [1477, 498] width 91 height 18
click at [1454, 507] on button "Télécharger" at bounding box center [1477, 498] width 91 height 18
click at [1486, 507] on button "Télécharger" at bounding box center [1477, 498] width 91 height 18
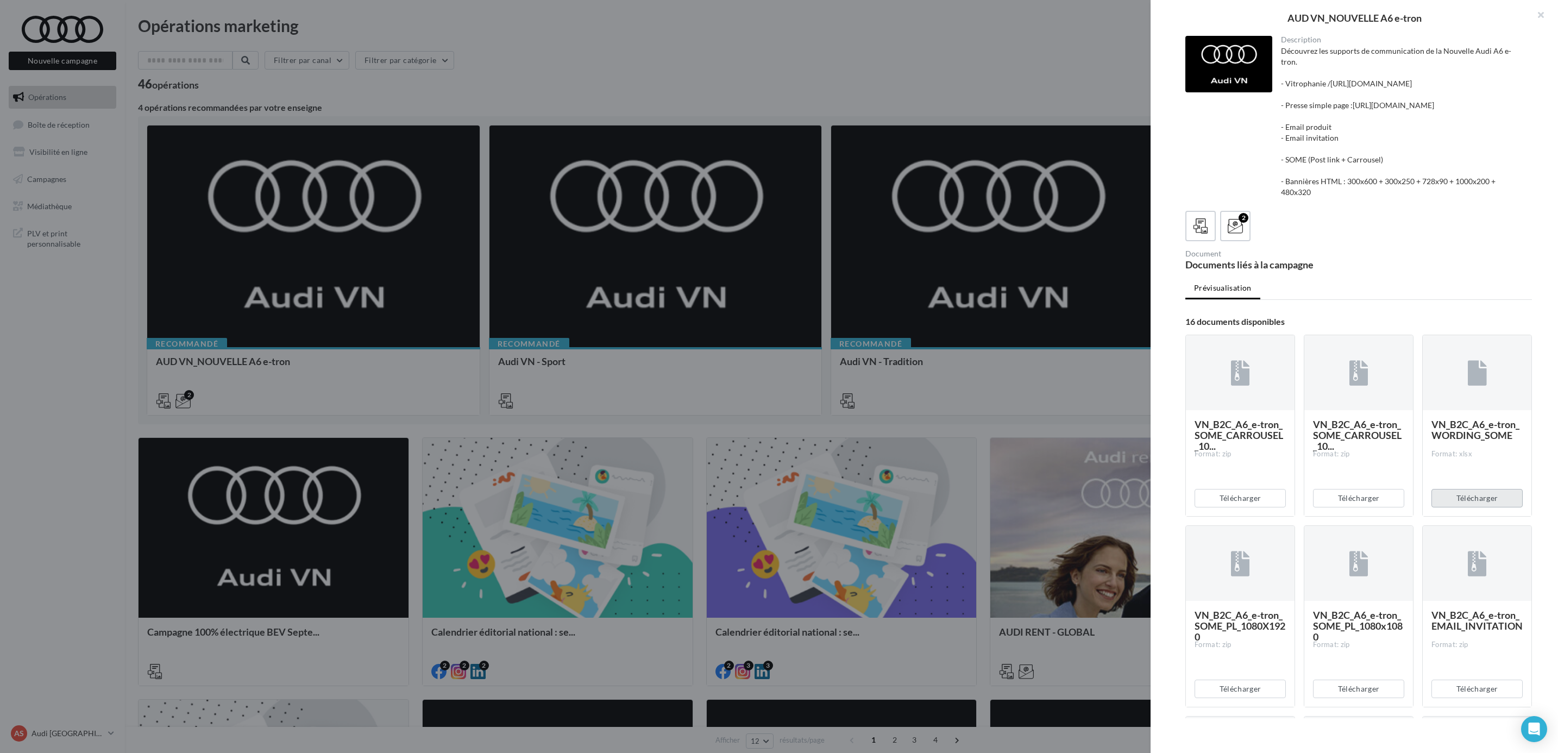
scroll to position [81, 0]
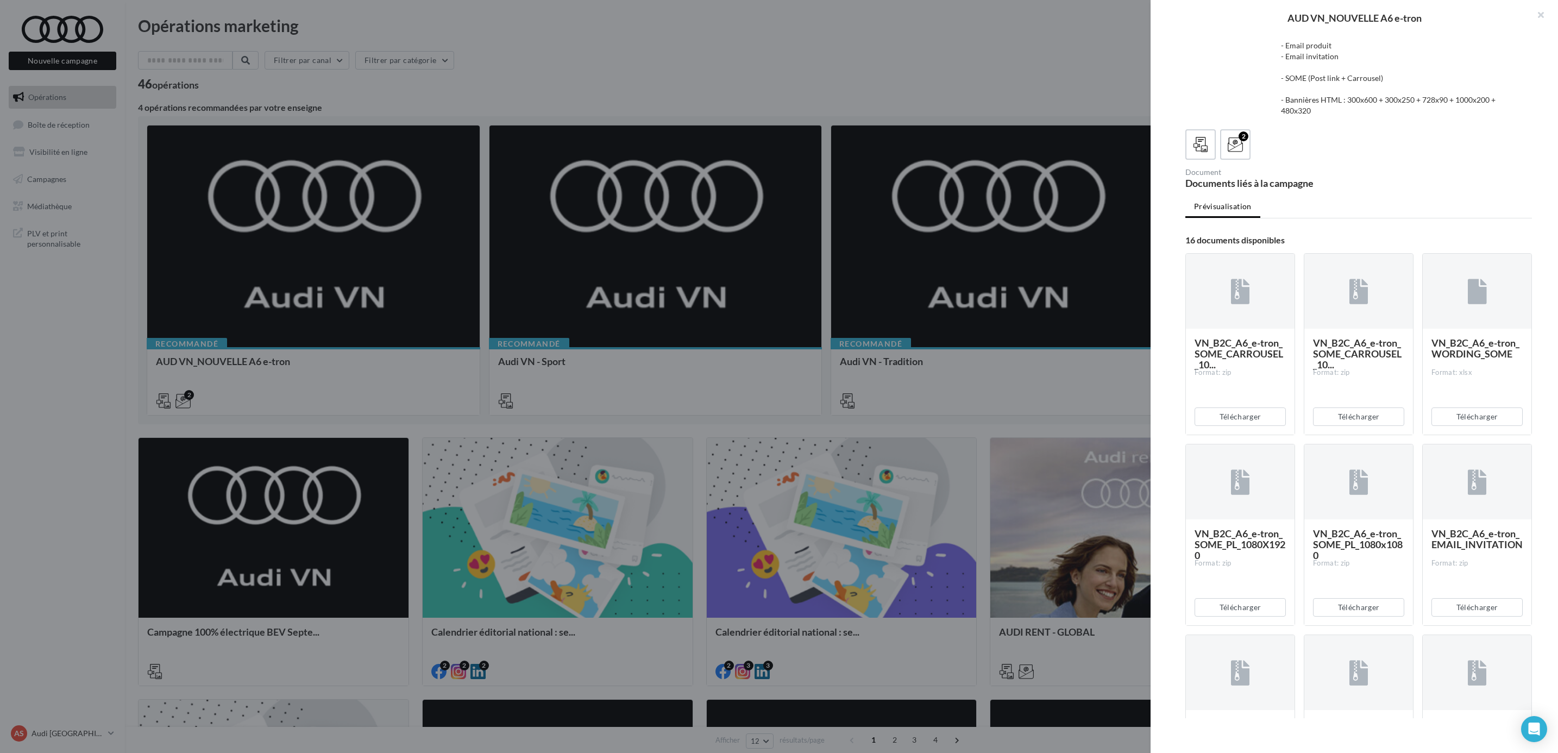
click at [1327, 561] on span "VN_B2C_A6_e-tron_SOME_PL_1080x1080" at bounding box center [1358, 545] width 90 height 34
click at [1399, 188] on div "2 Document Documents liés à la campagne" at bounding box center [1358, 158] width 347 height 59
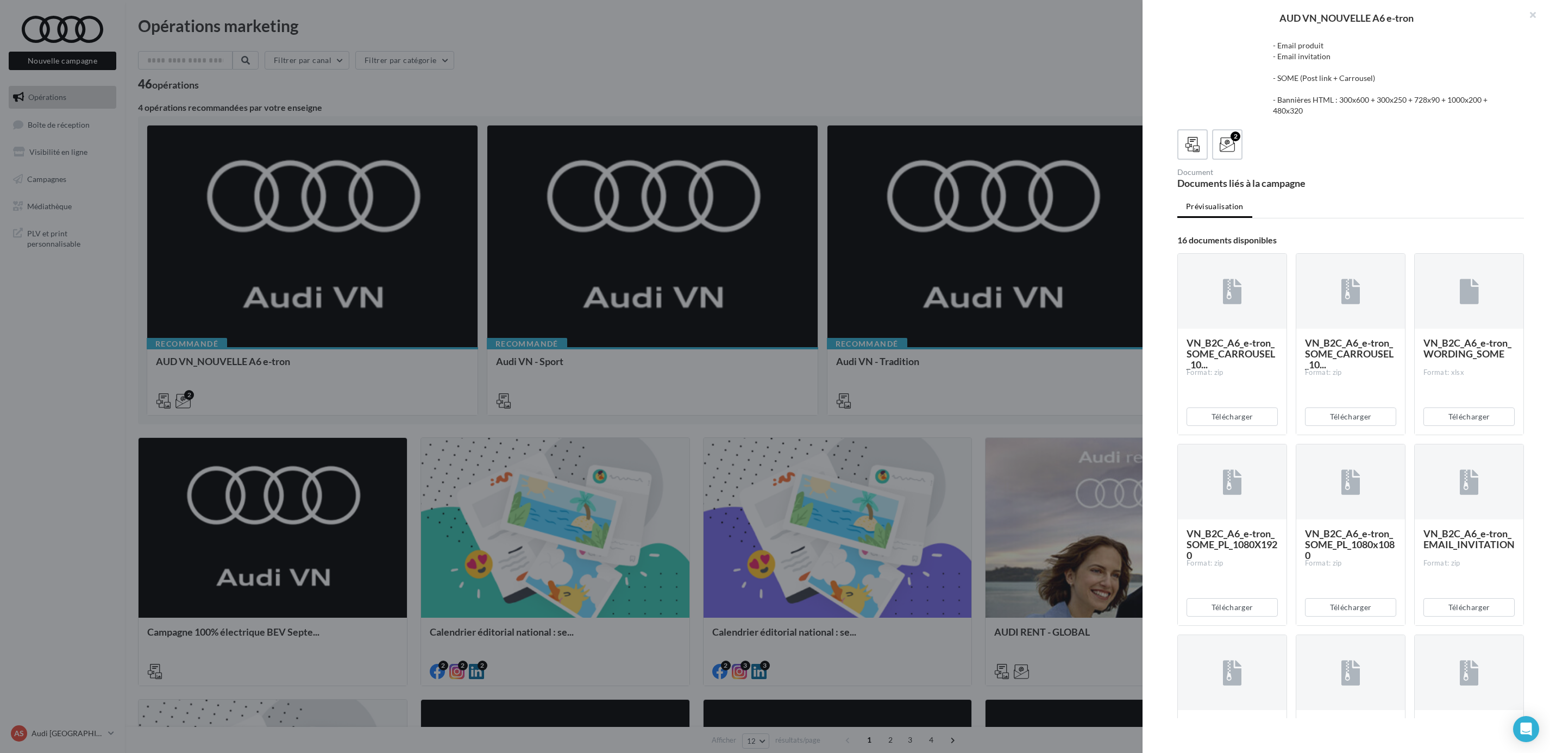
click at [1062, 75] on div at bounding box center [775, 376] width 1550 height 753
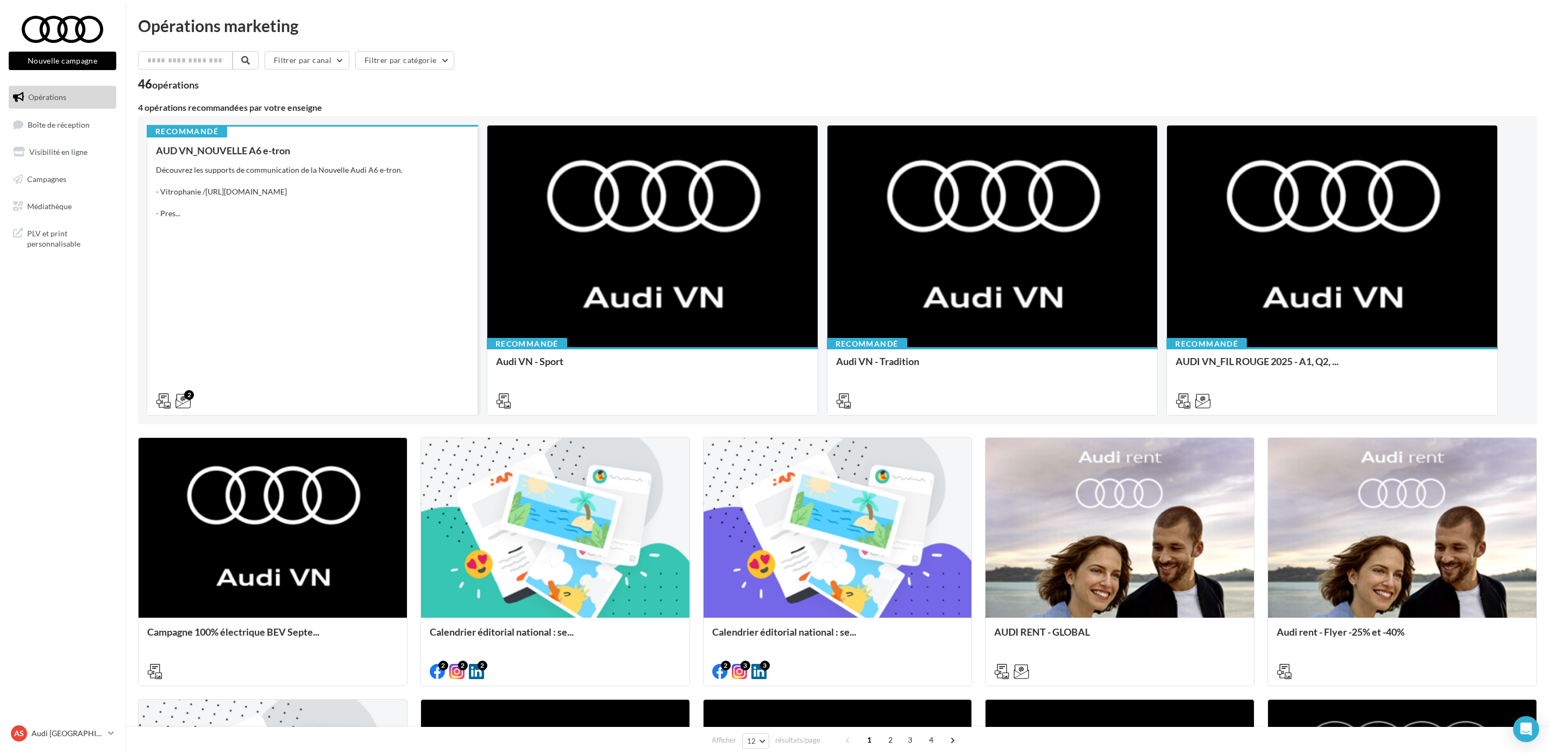
click at [207, 166] on div "Découvrez les supports de communication de la Nouvelle Audi A6 e-tron. - Vitrop…" at bounding box center [312, 192] width 313 height 54
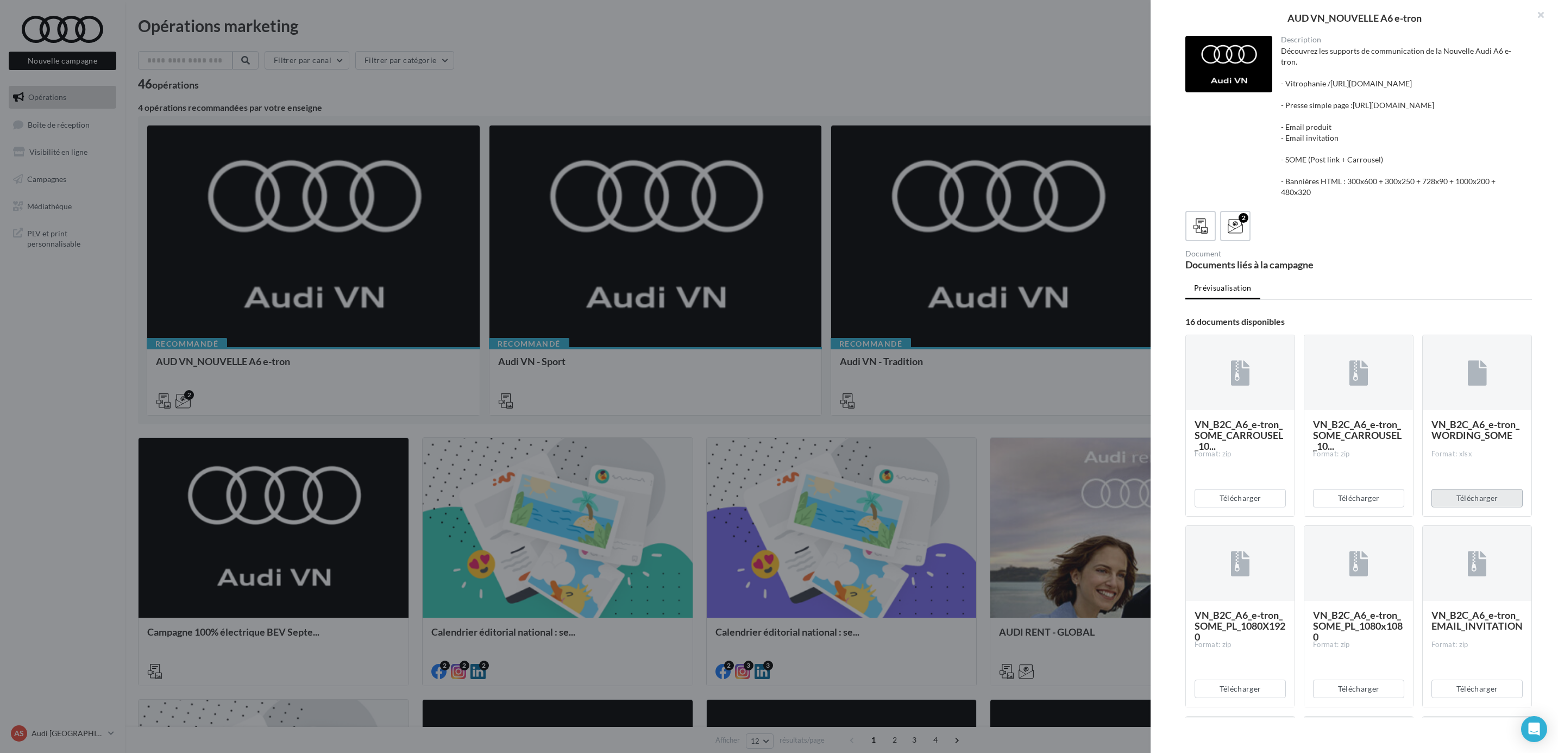
click at [1472, 507] on button "Télécharger" at bounding box center [1477, 498] width 91 height 18
click at [1472, 449] on div "VN_B2C_A6_e-tron_WORDING_SOME Format: xlsx" at bounding box center [1477, 462] width 109 height 105
click at [1485, 516] on div "Télécharger" at bounding box center [1477, 498] width 109 height 36
click at [1486, 507] on button "Télécharger" at bounding box center [1477, 498] width 91 height 18
click at [1475, 507] on button "Télécharger" at bounding box center [1477, 498] width 91 height 18
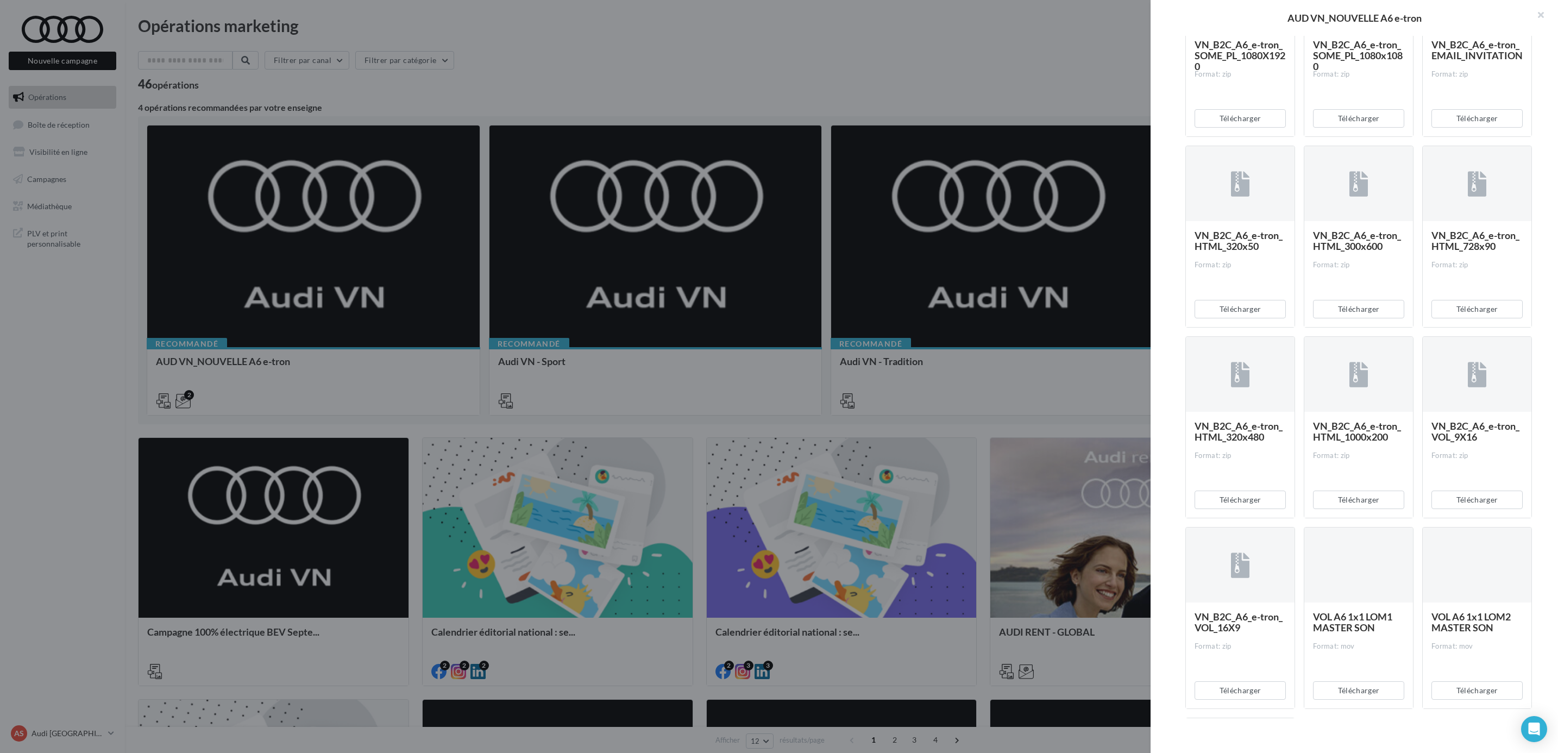
scroll to position [809, 0]
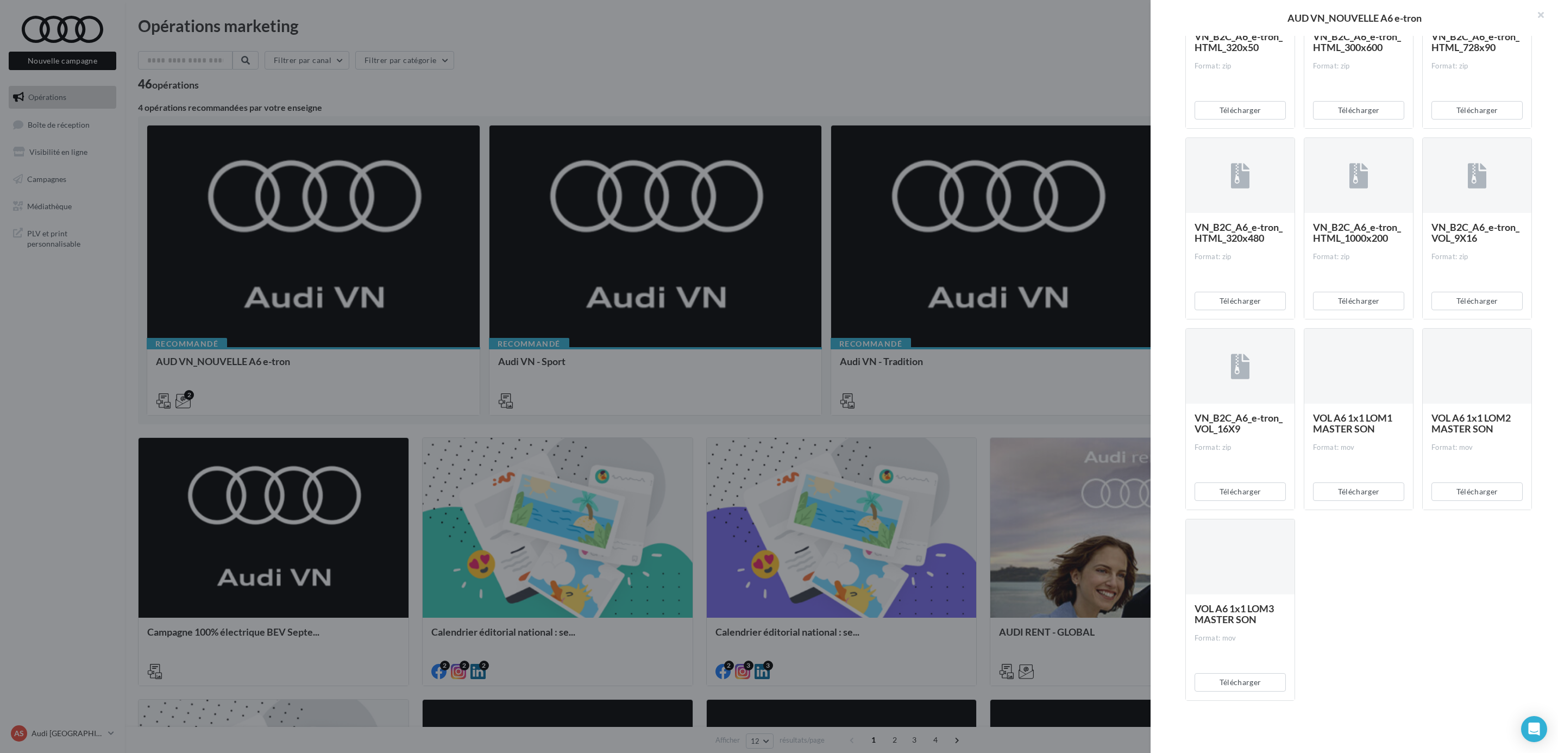
click at [1216, 419] on span "VN_B2C_A6_e-tron_VOL_16X9" at bounding box center [1239, 423] width 88 height 23
click at [1377, 601] on div "VN_B2C_A6_e-tron_SOME_CARROUSEL_10... Format: zip Télécharger VN_B2C_A6_e-tron_…" at bounding box center [1362, 138] width 355 height 1162
click at [1034, 126] on div at bounding box center [779, 376] width 1558 height 753
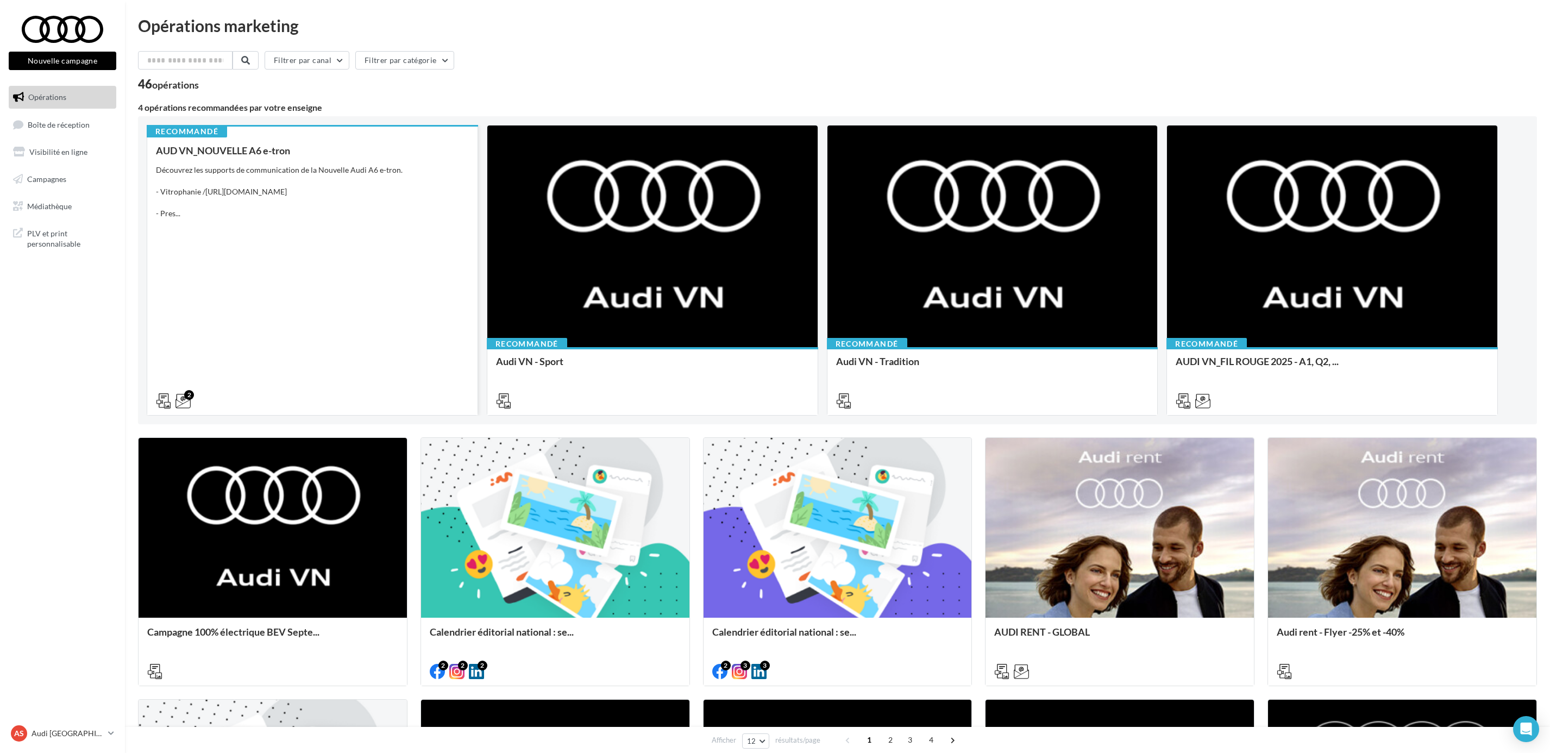
click at [240, 148] on span "AUD VN_NOUVELLE A6 e-tron" at bounding box center [223, 151] width 134 height 12
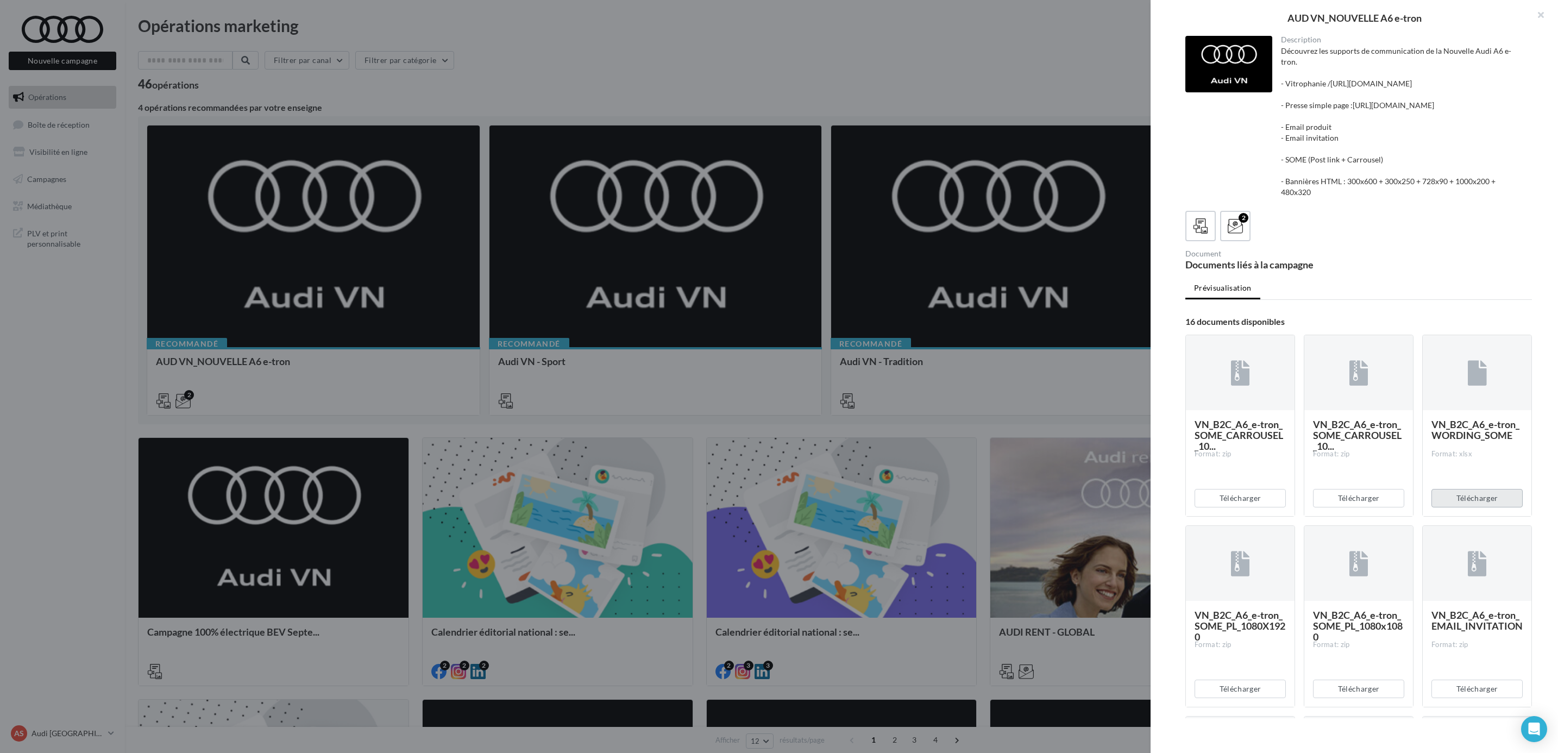
click at [1467, 507] on button "Télécharger" at bounding box center [1477, 498] width 91 height 18
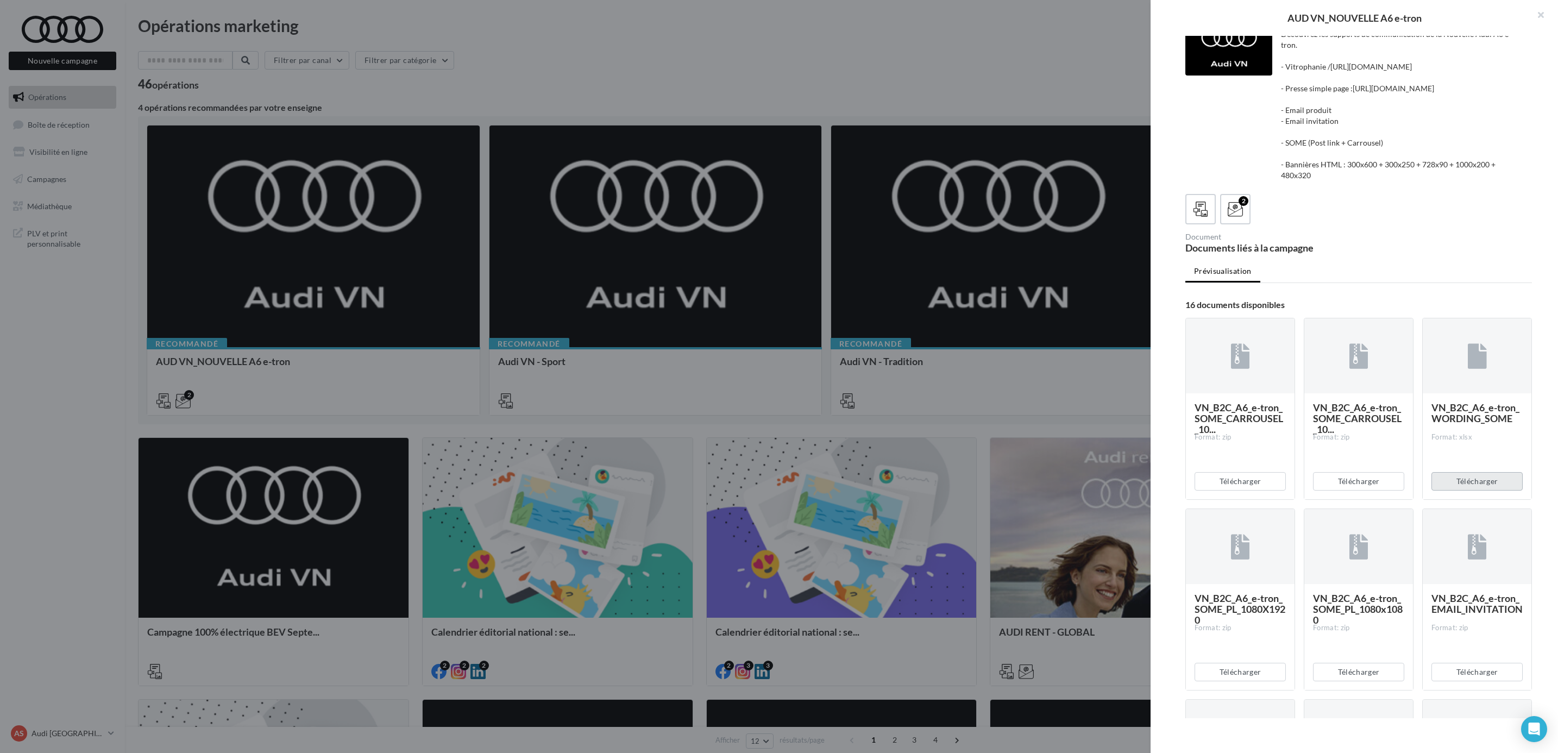
scroll to position [0, 0]
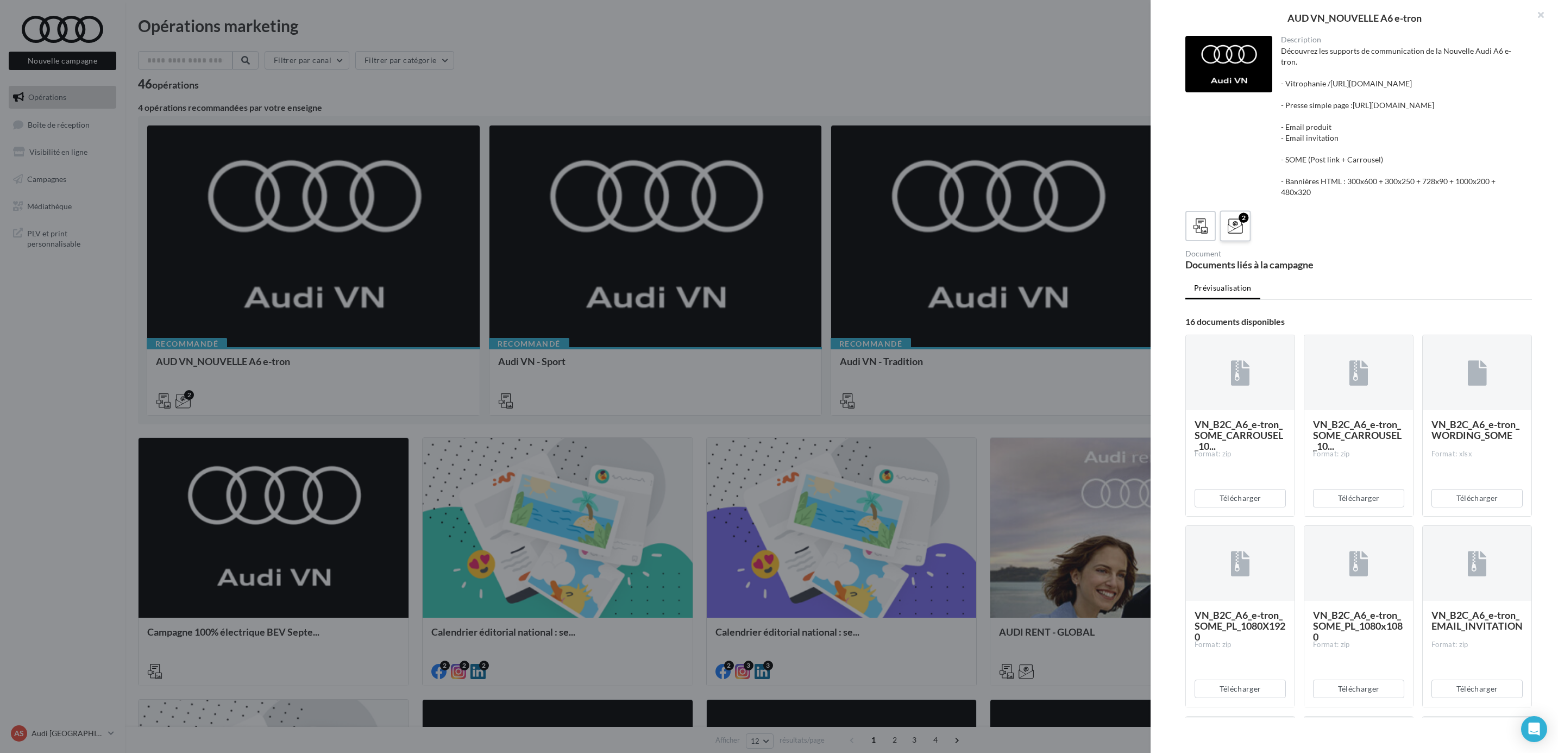
click at [1234, 234] on icon at bounding box center [1236, 226] width 16 height 16
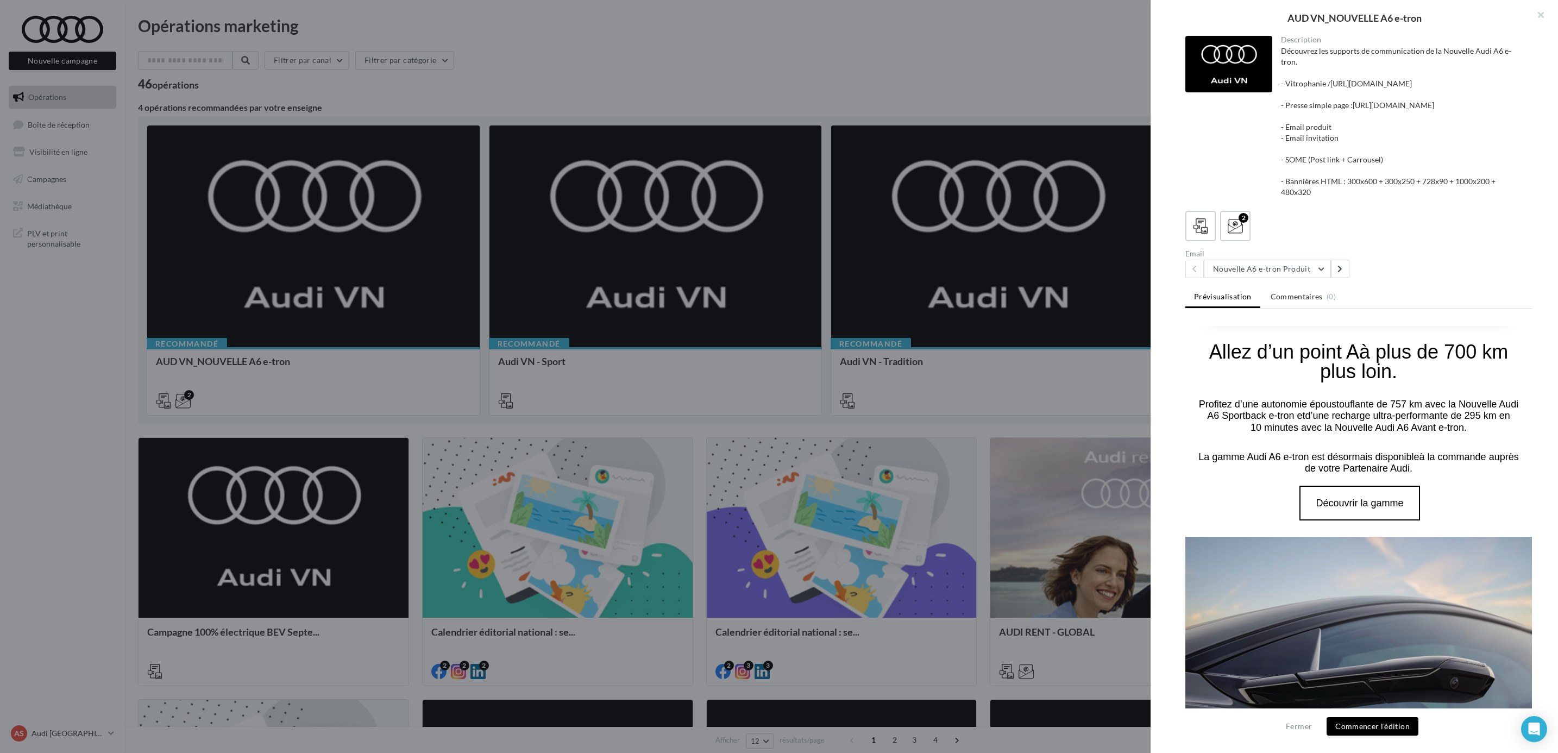
scroll to position [407, 0]
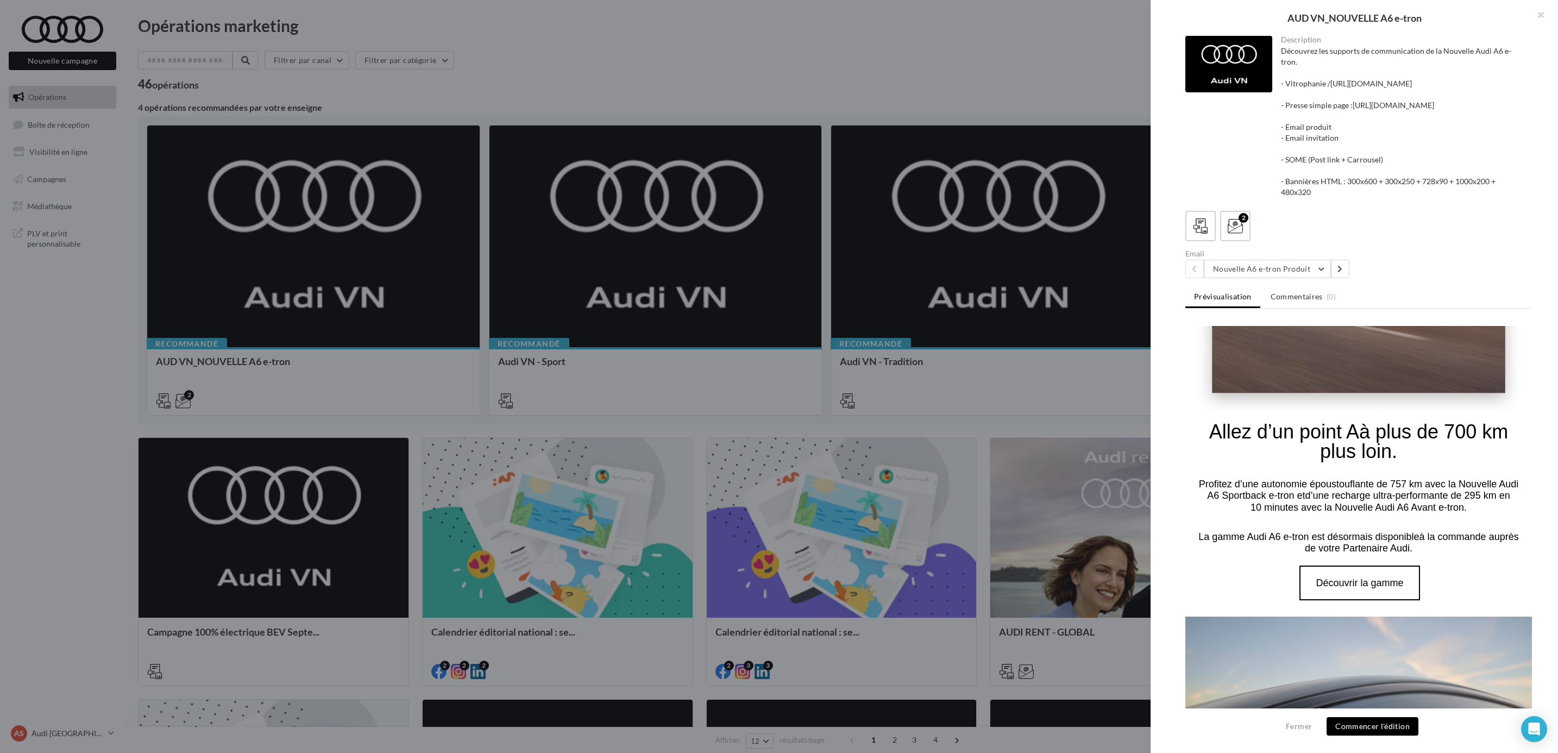
drag, startPoint x: 1211, startPoint y: 404, endPoint x: 1467, endPoint y: 524, distance: 282.7
click at [1467, 524] on tbody "Allez d’un point A à plus de 700 km plus loin. Découvrir la gamme" at bounding box center [1358, 513] width 347 height 205
copy tbody "Allez d’un point A à plus de 700 km plus loin. Profitez d’une autonomie épousto…"
drag, startPoint x: 714, startPoint y: 90, endPoint x: 641, endPoint y: 117, distance: 78.4
click at [714, 90] on div at bounding box center [779, 376] width 1558 height 753
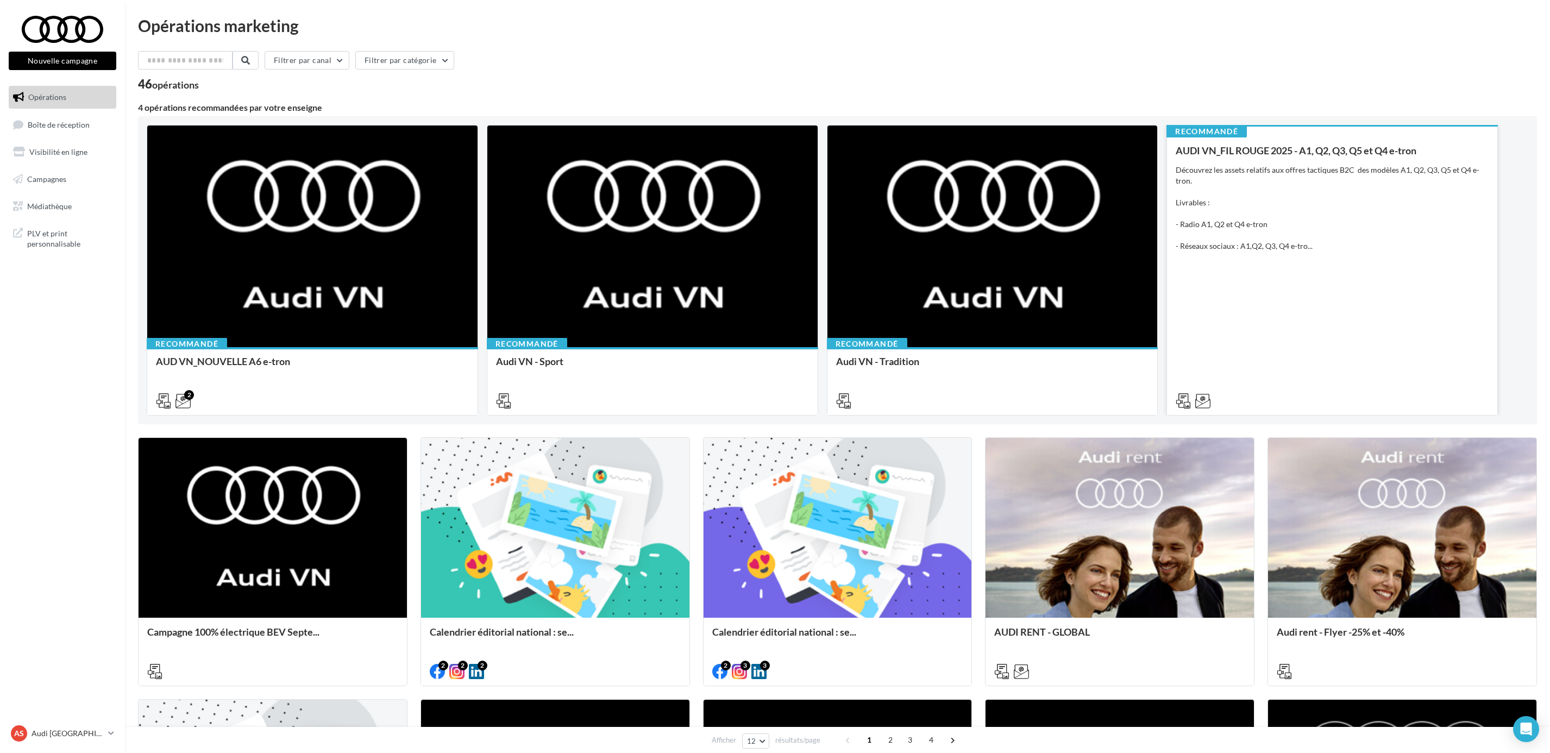
click at [1326, 261] on div "AUDI VN_FIL ROUGE 2025 - A1, Q2, Q3, Q5 et Q4 e-tron Découvrez les assets relat…" at bounding box center [1332, 275] width 313 height 260
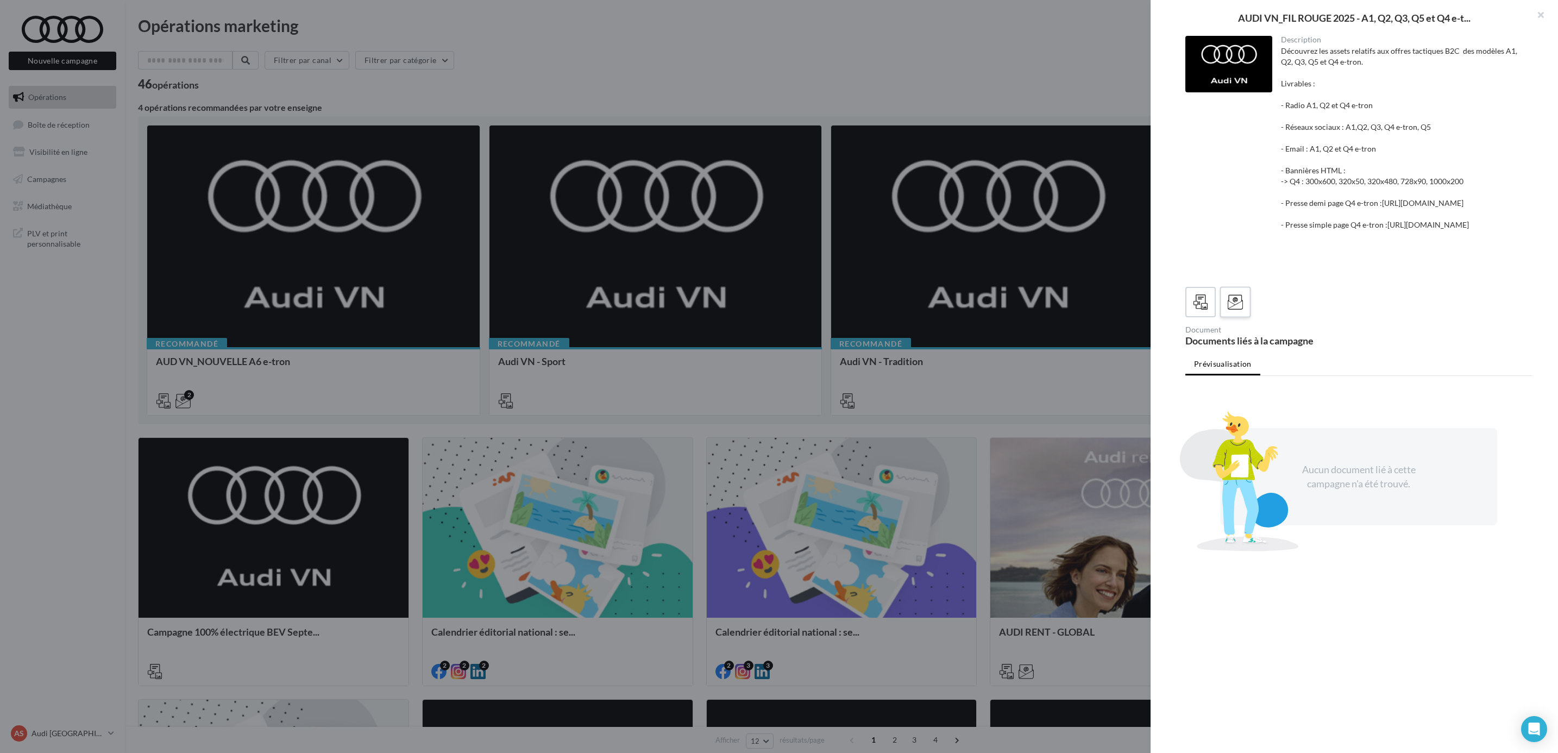
click at [1224, 317] on label at bounding box center [1235, 301] width 31 height 31
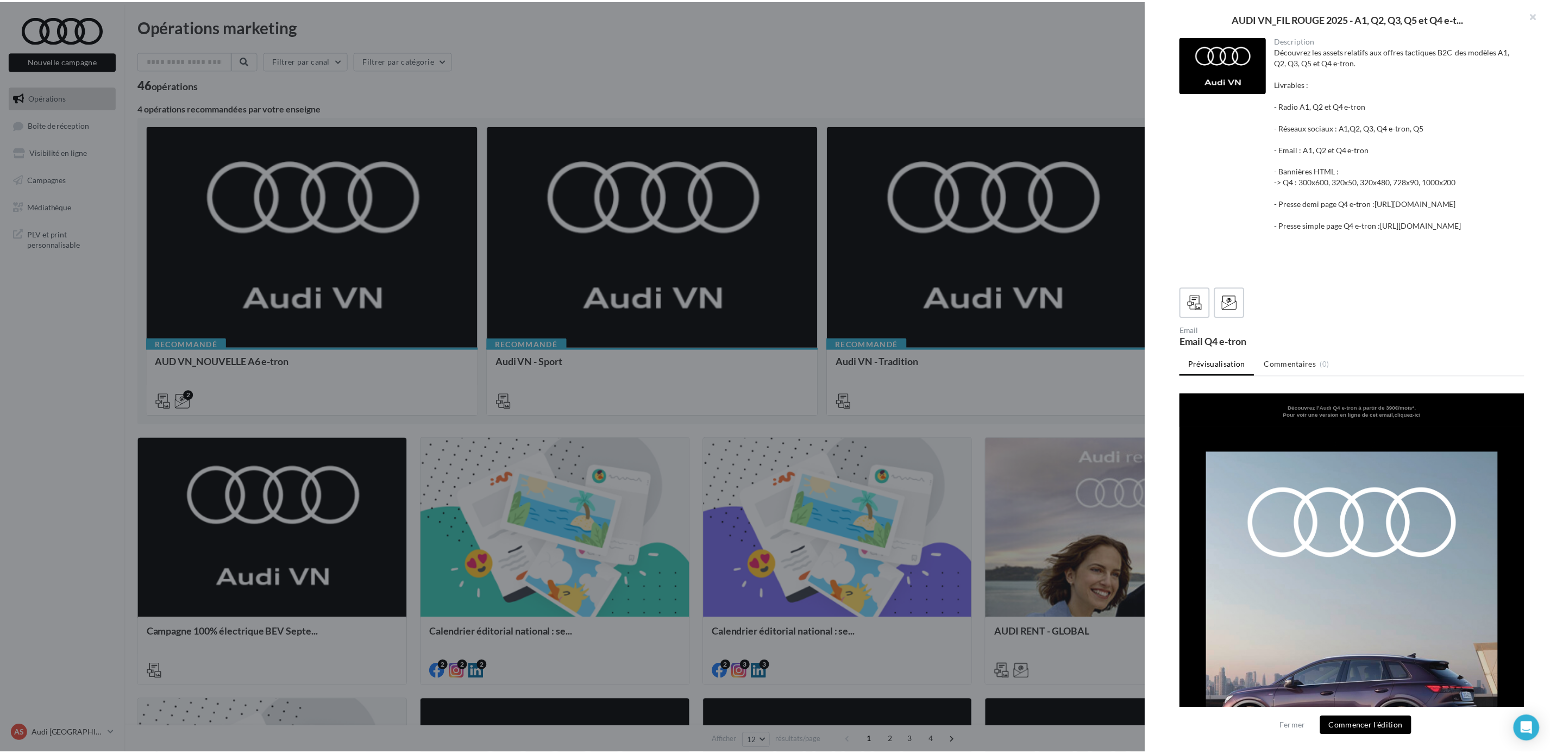
scroll to position [163, 0]
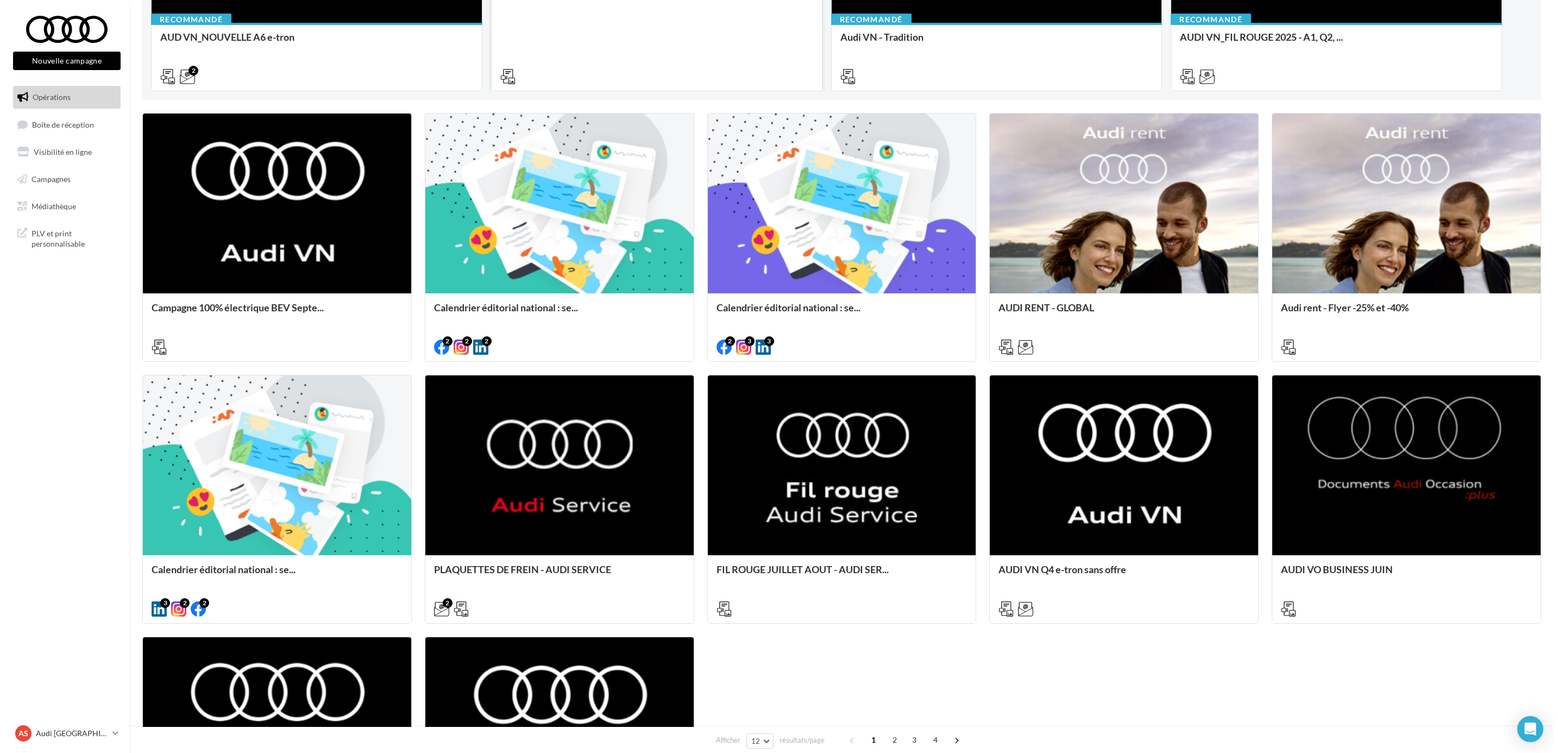
scroll to position [326, 0]
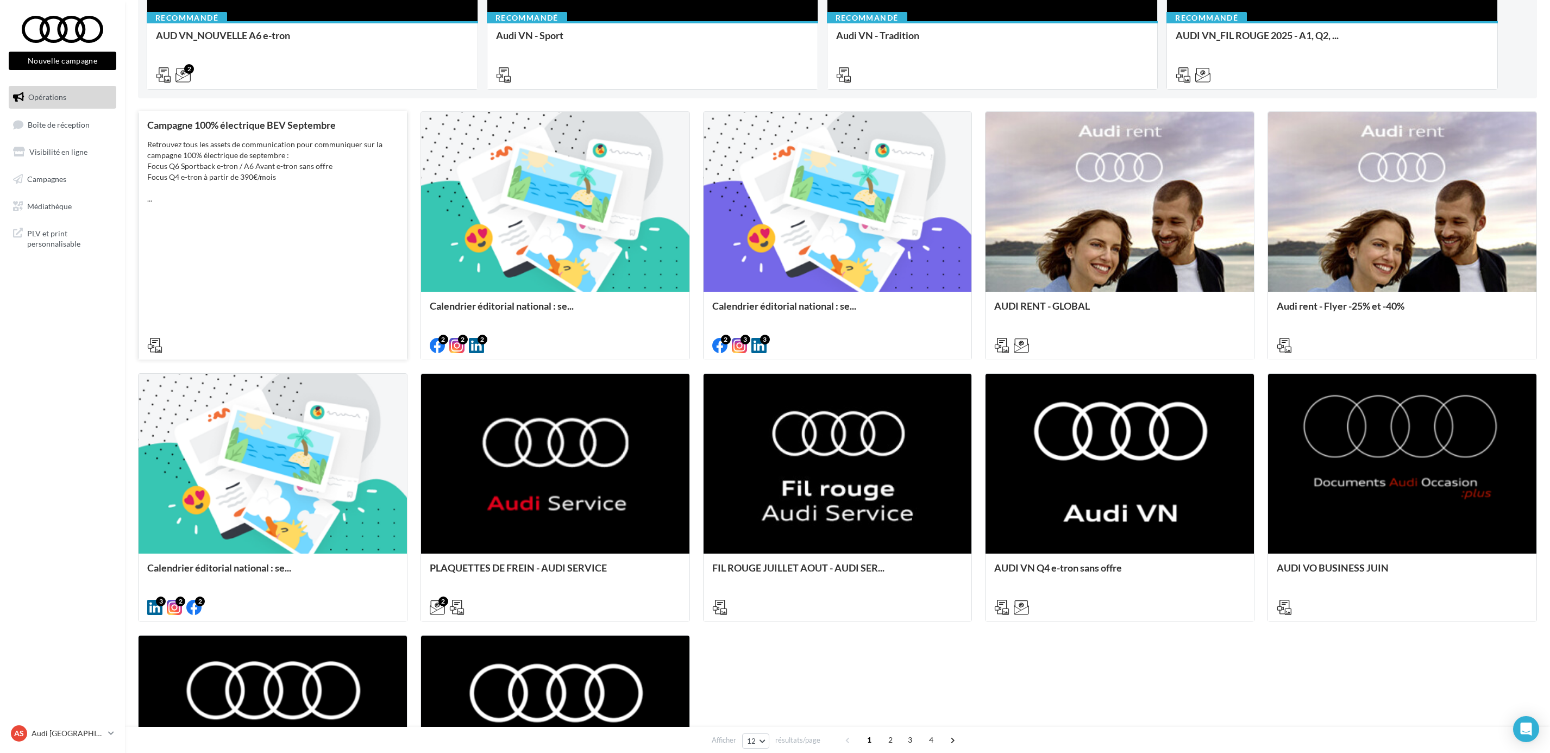
click at [254, 156] on div "Retrouvez tous les assets de communication pour communiquer sur la campagne 100…" at bounding box center [272, 171] width 251 height 65
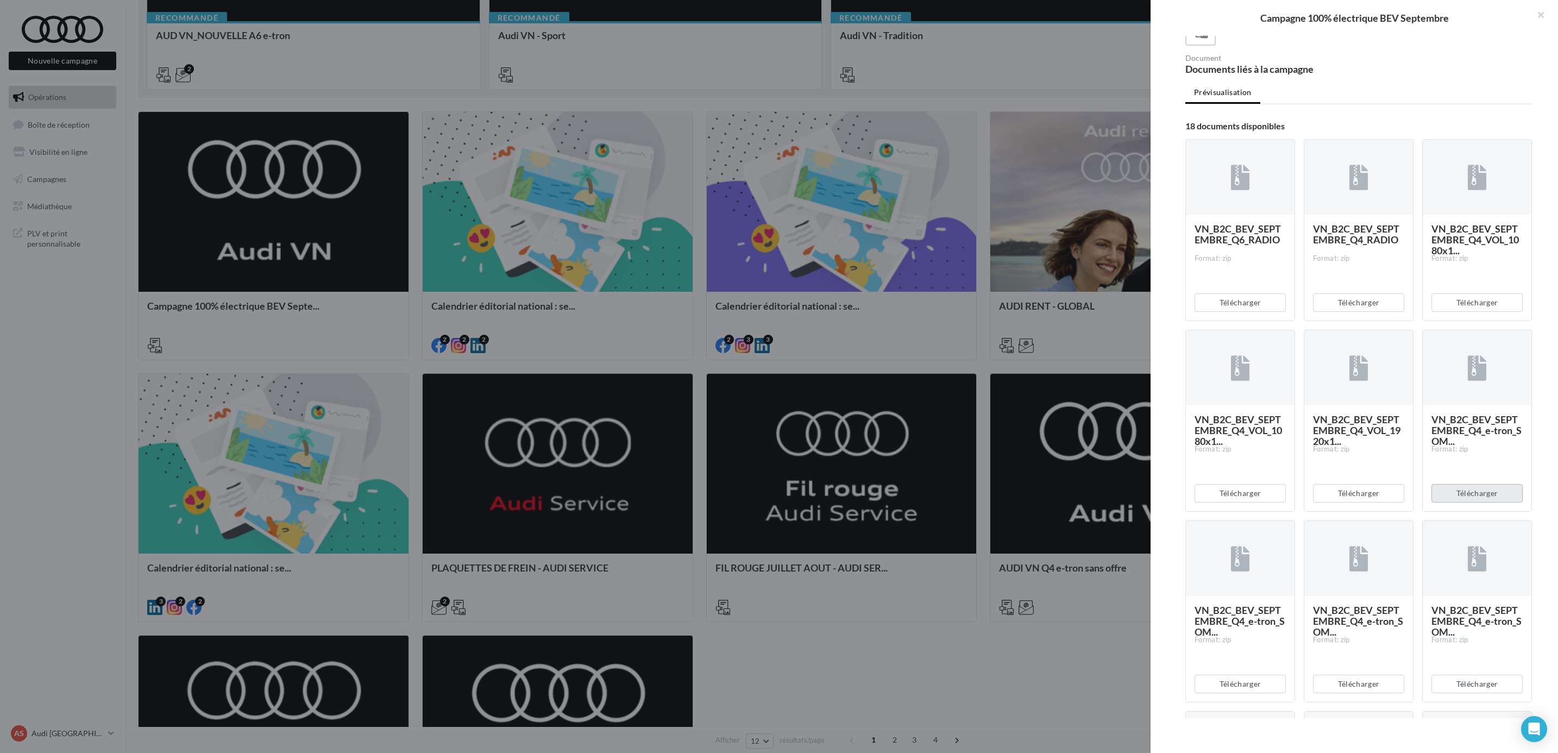
click at [1471, 503] on button "Télécharger" at bounding box center [1477, 493] width 91 height 18
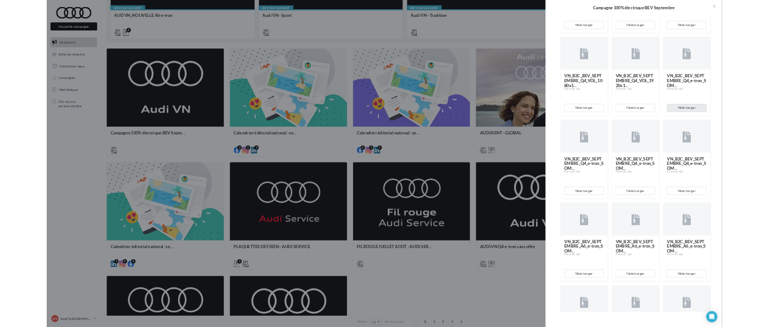
scroll to position [950, 0]
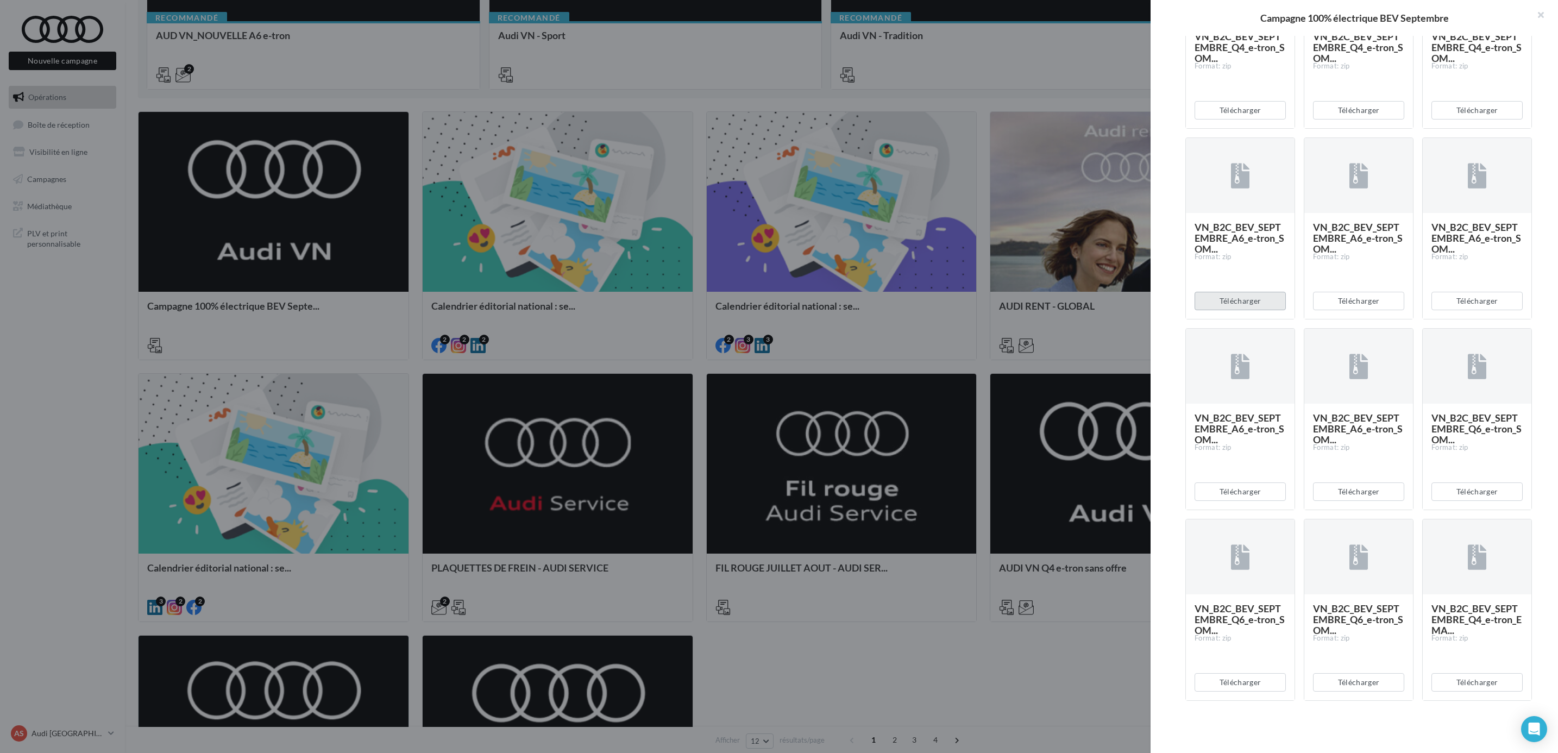
click at [1248, 295] on button "Télécharger" at bounding box center [1240, 301] width 91 height 18
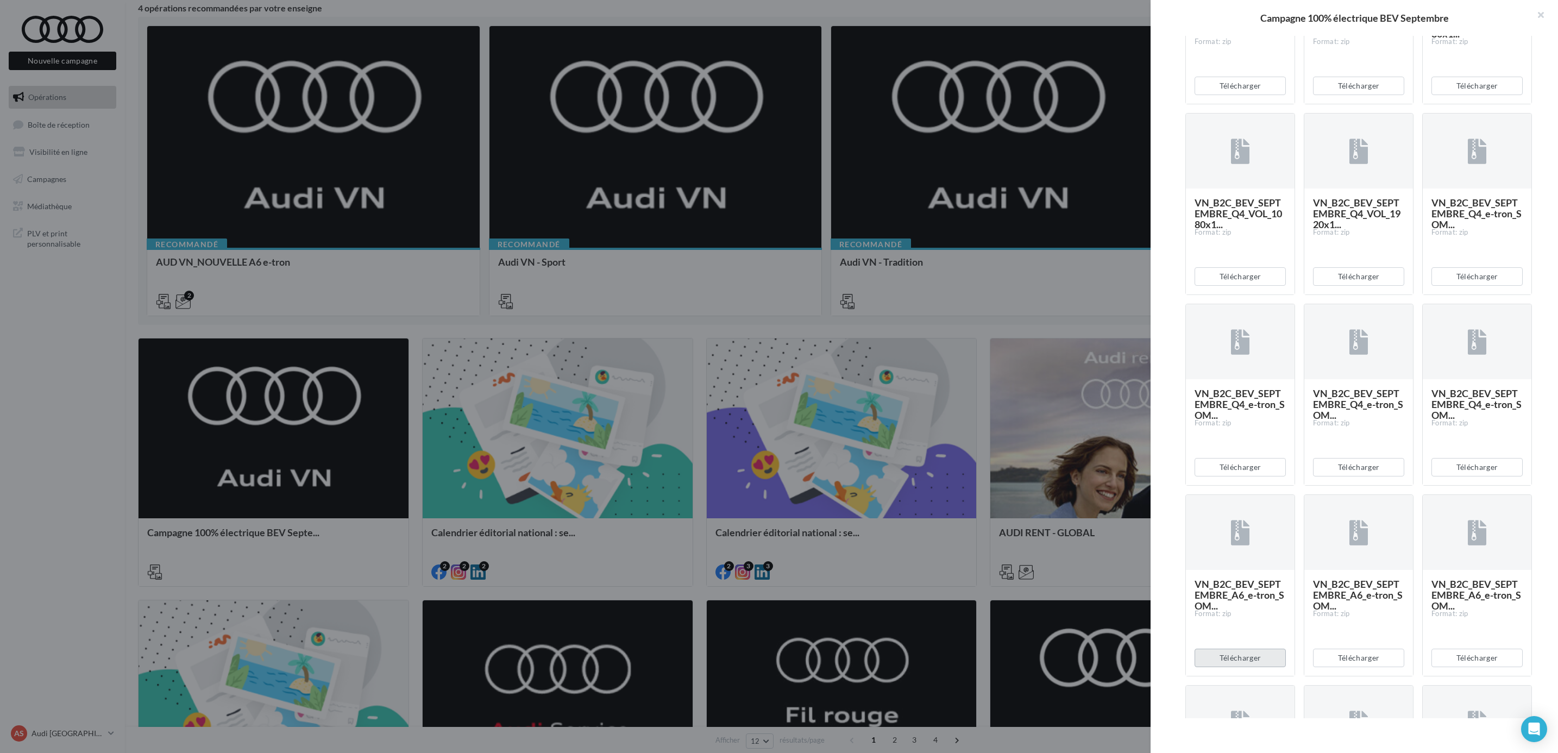
scroll to position [461, 0]
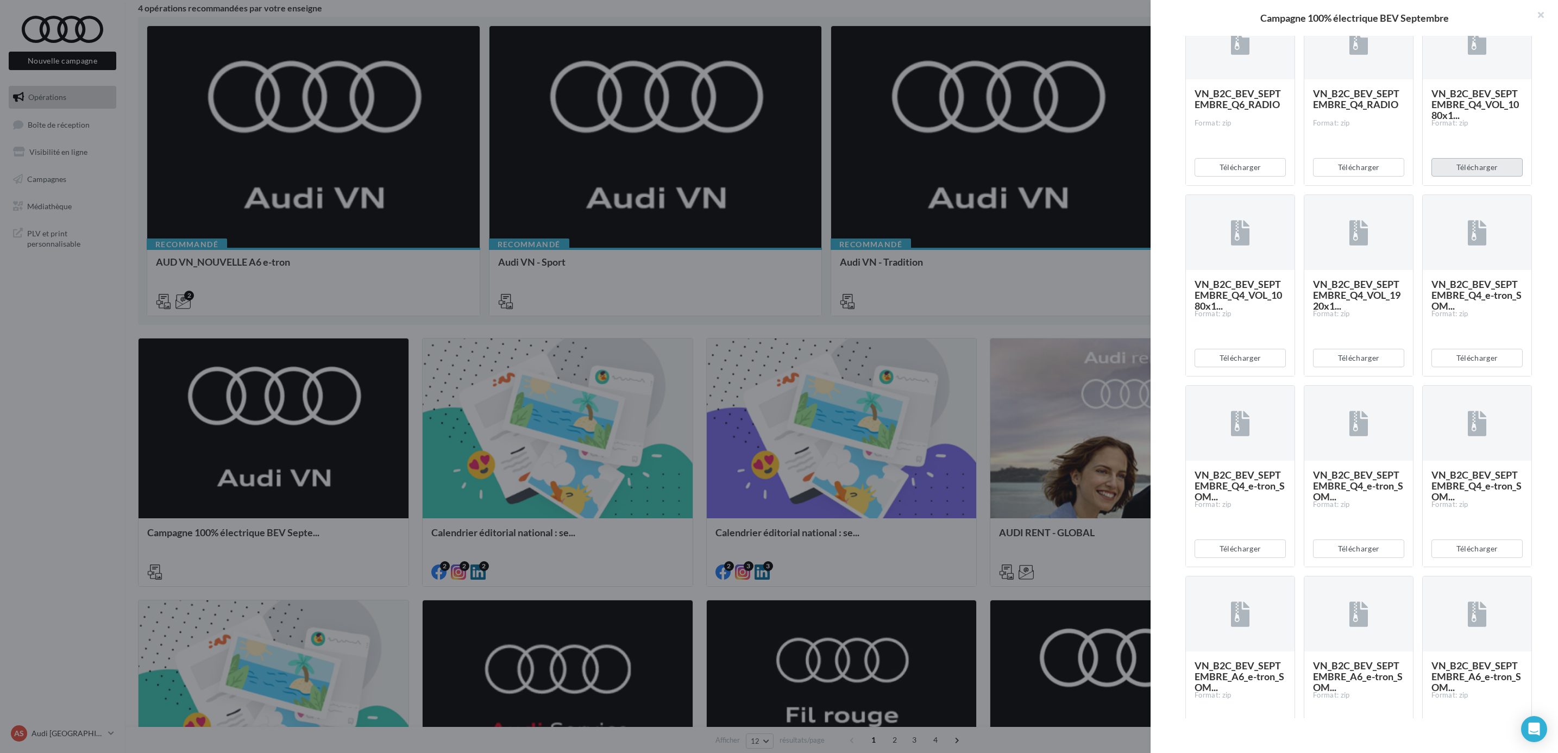
click at [1480, 177] on button "Télécharger" at bounding box center [1477, 167] width 91 height 18
click at [1153, 624] on div "Description Retrouvez tous les assets de communication pour communiquer sur la …" at bounding box center [1359, 377] width 416 height 682
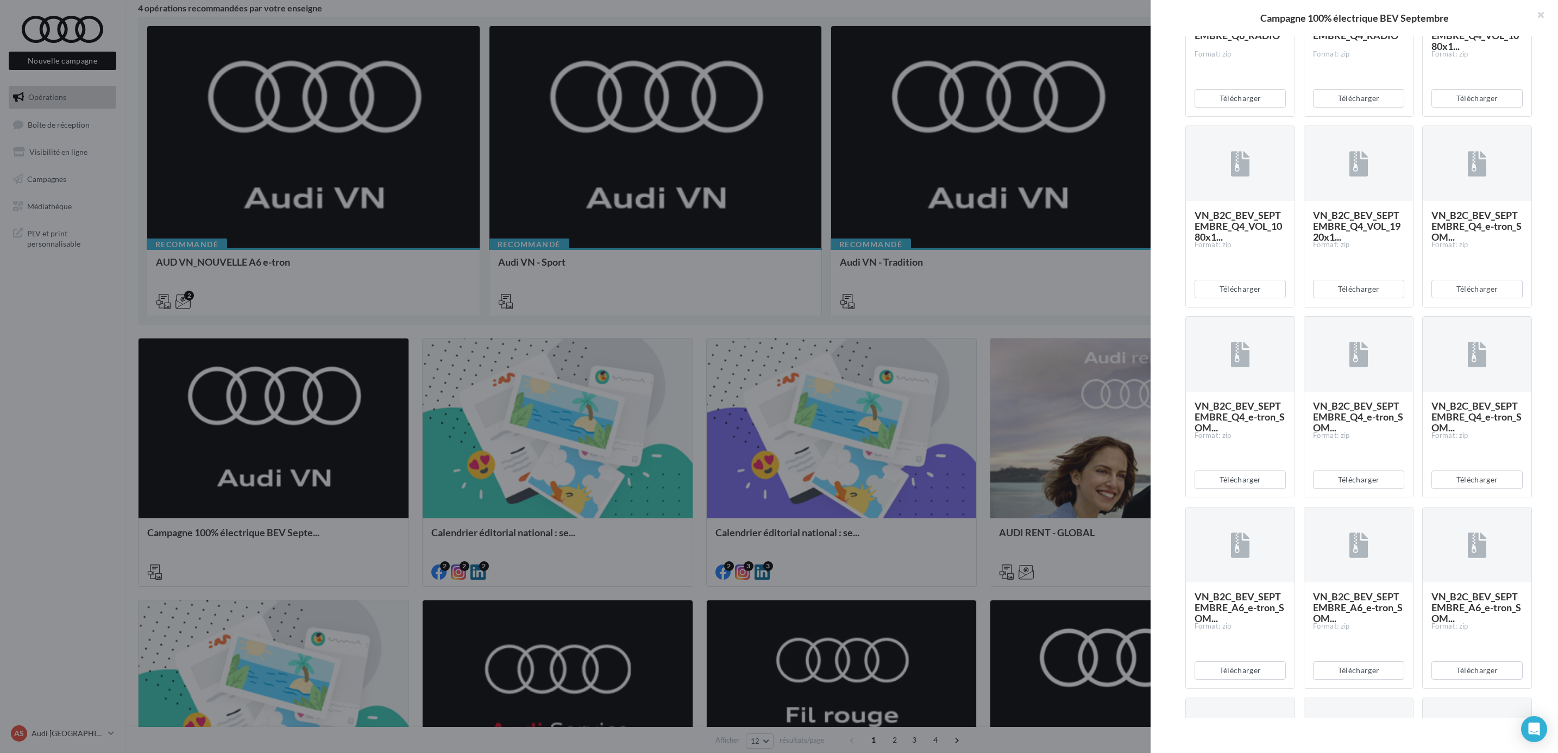
scroll to position [543, 0]
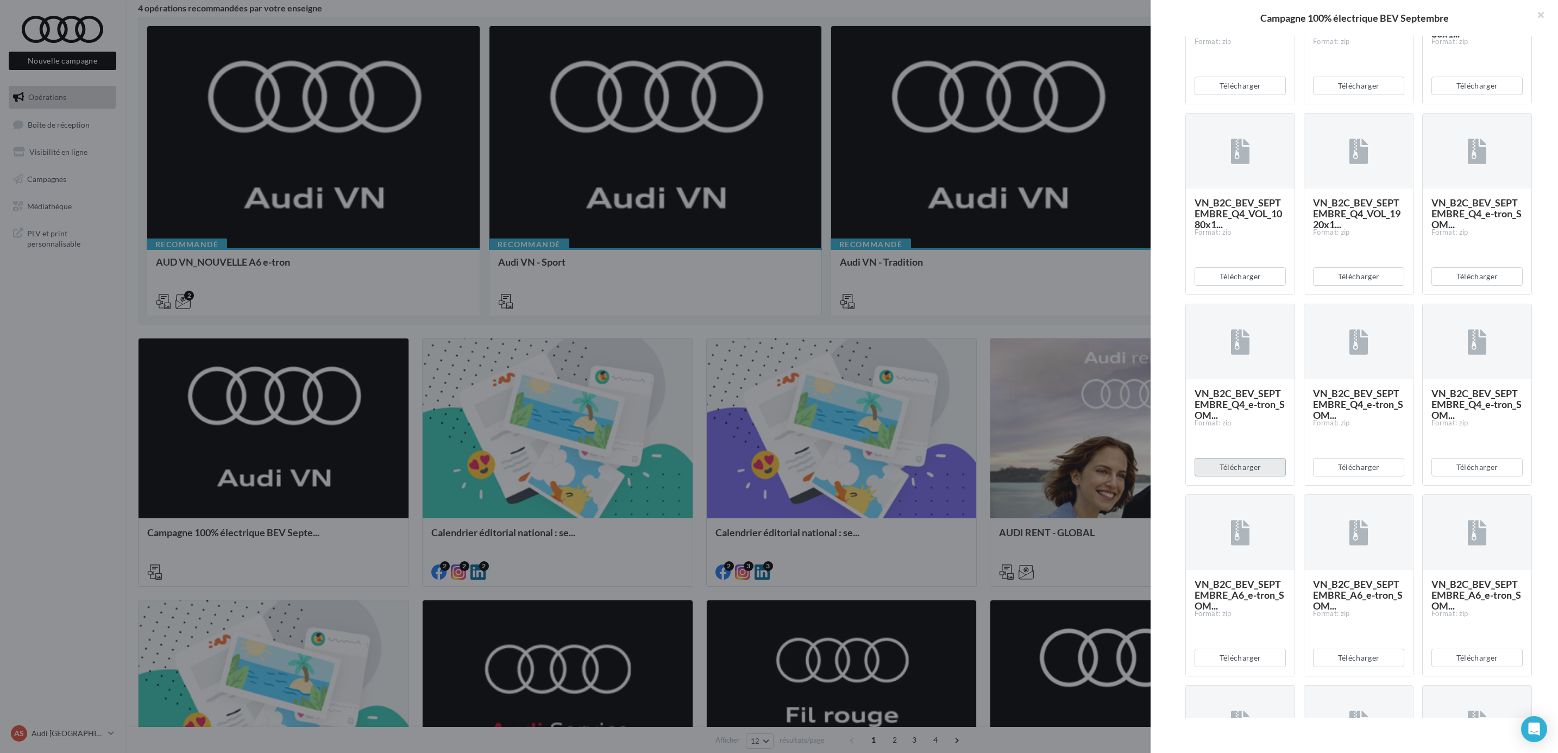
click at [1245, 476] on button "Télécharger" at bounding box center [1240, 467] width 91 height 18
click at [83, 631] on div at bounding box center [779, 376] width 1558 height 753
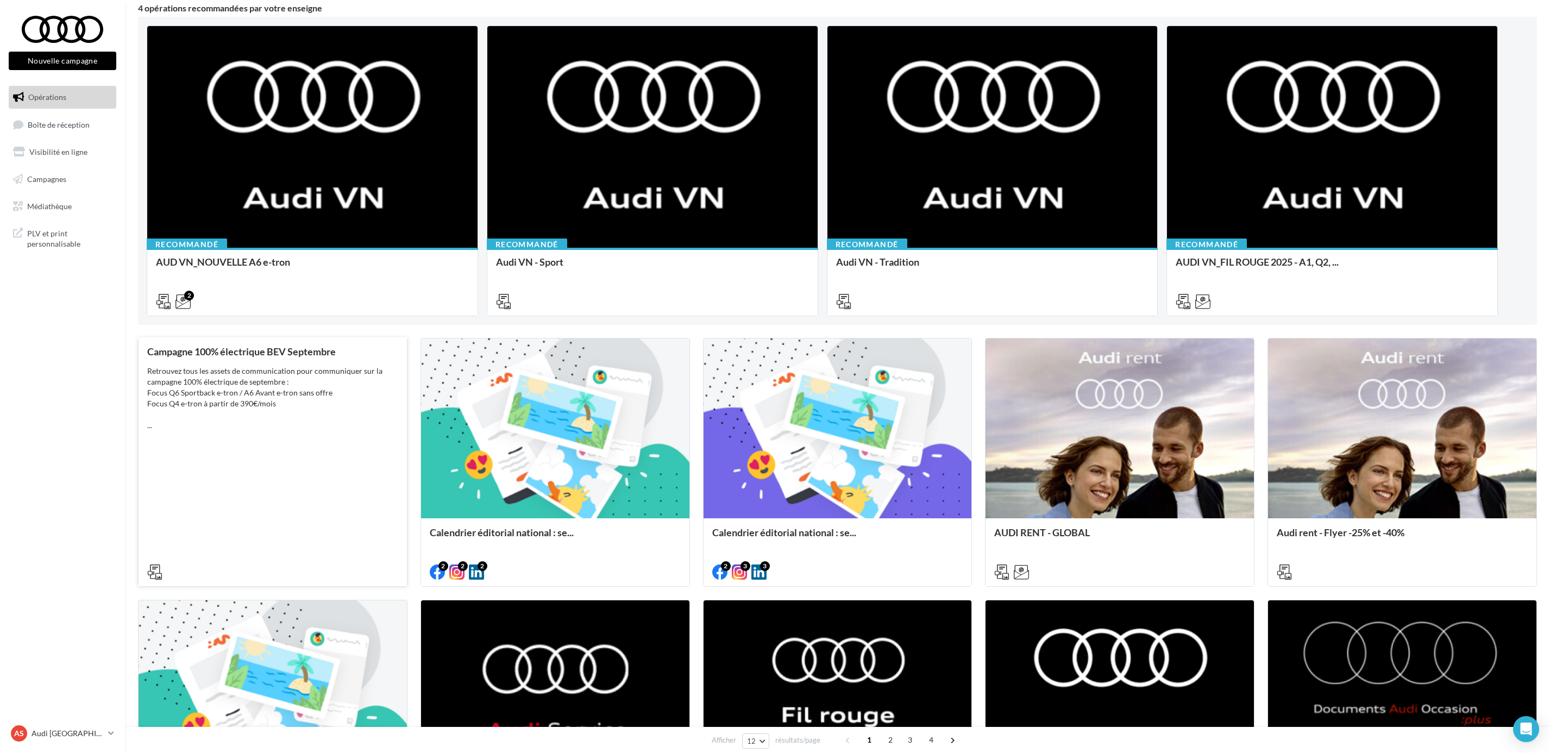
click at [313, 420] on div "Retrouvez tous les assets de communication pour communiquer sur la campagne 100…" at bounding box center [272, 398] width 251 height 65
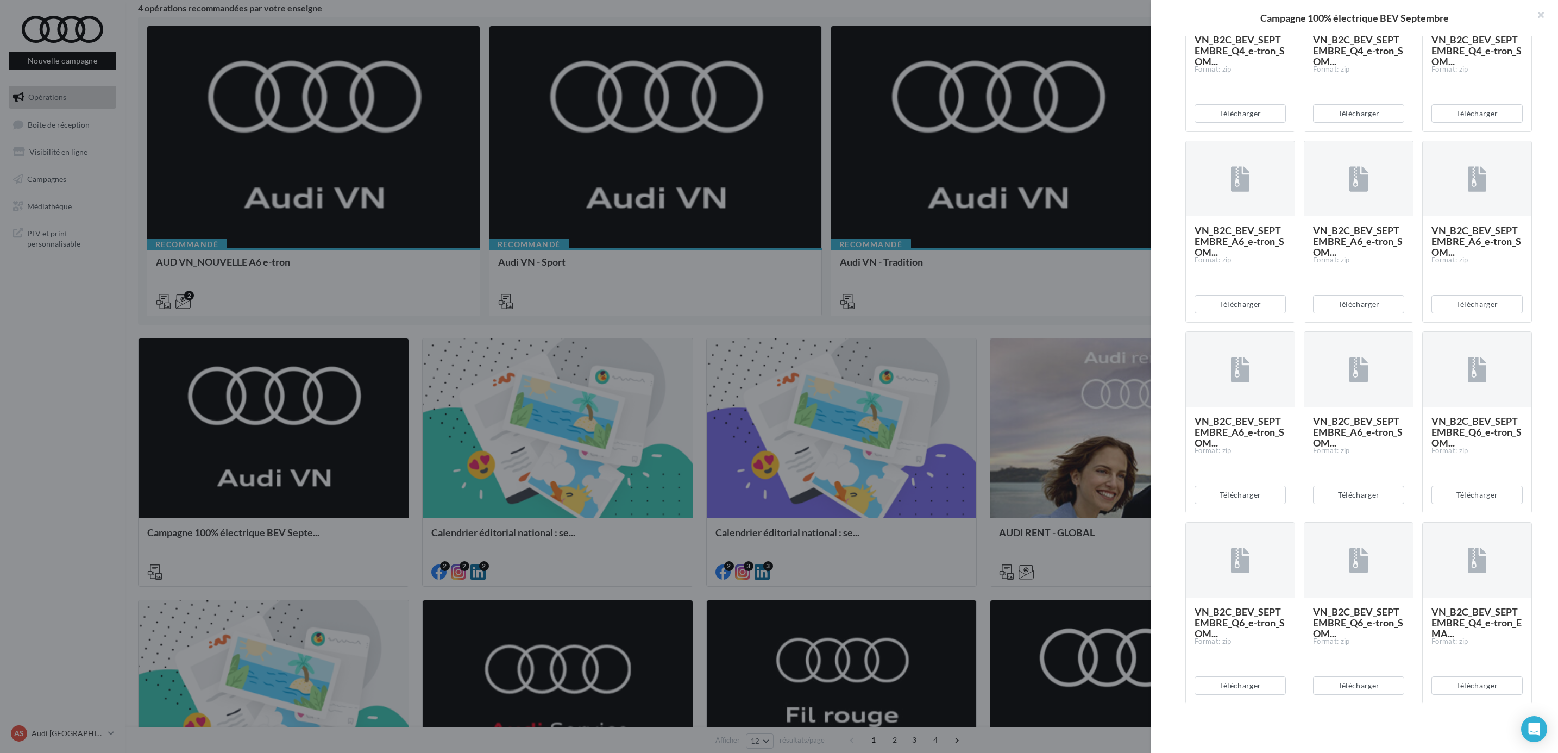
scroll to position [950, 0]
click at [1371, 673] on button "Télécharger" at bounding box center [1358, 682] width 91 height 18
click at [1231, 673] on button "Télécharger" at bounding box center [1240, 682] width 91 height 18
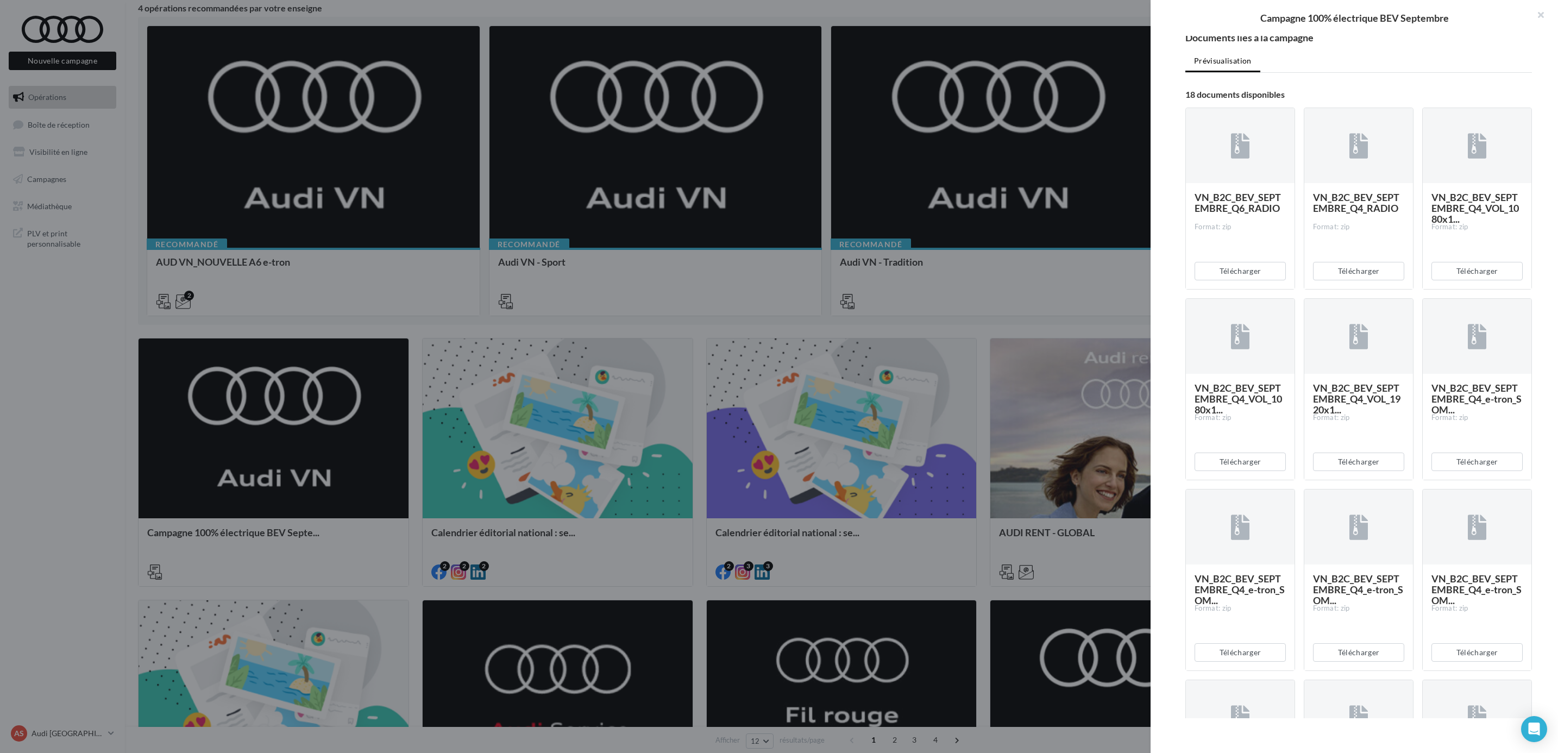
scroll to position [298, 0]
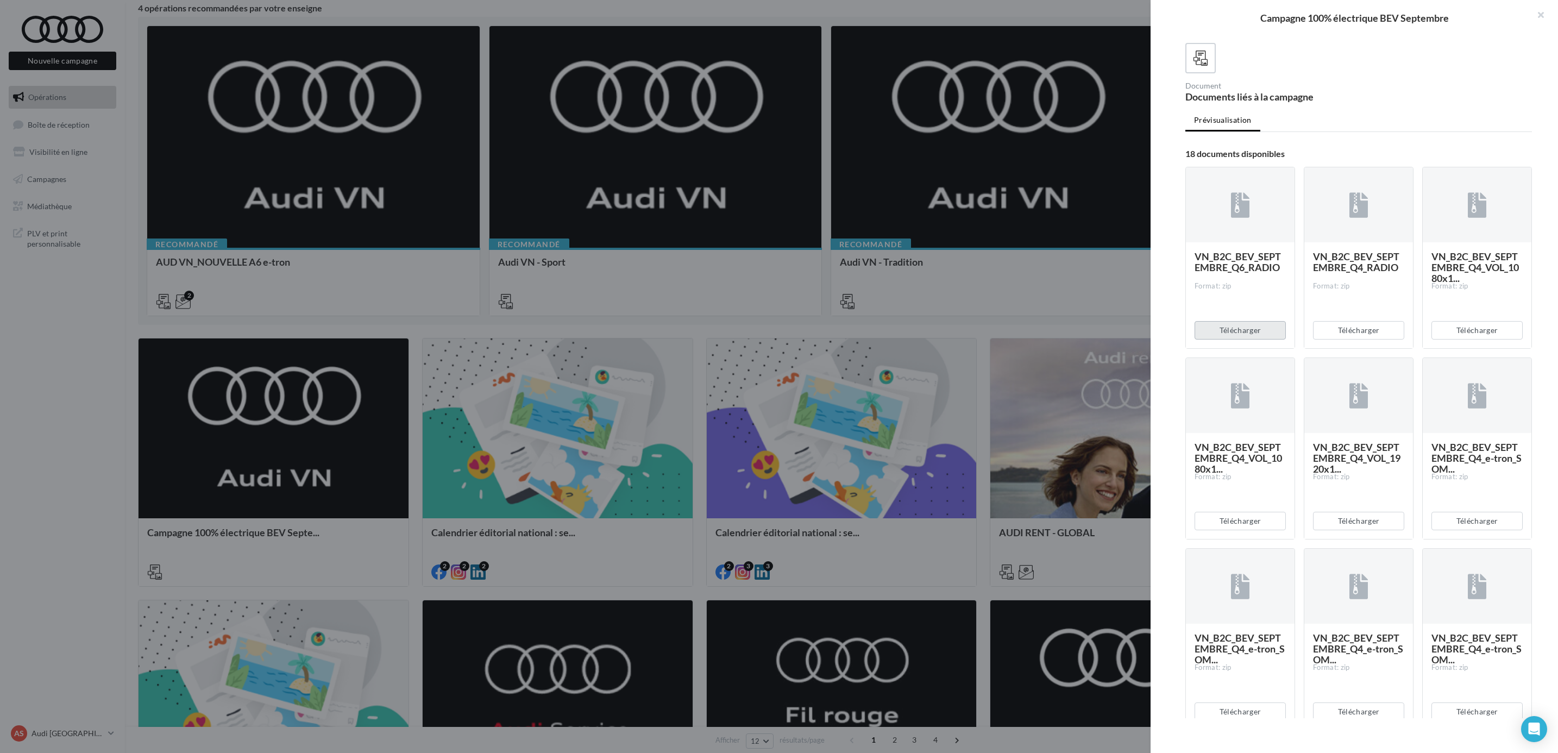
click at [1265, 340] on button "Télécharger" at bounding box center [1240, 330] width 91 height 18
click at [1255, 665] on span "VN_B2C_BEV_SEPTEMBRE_Q4_e-tron_SOM..." at bounding box center [1240, 648] width 91 height 33
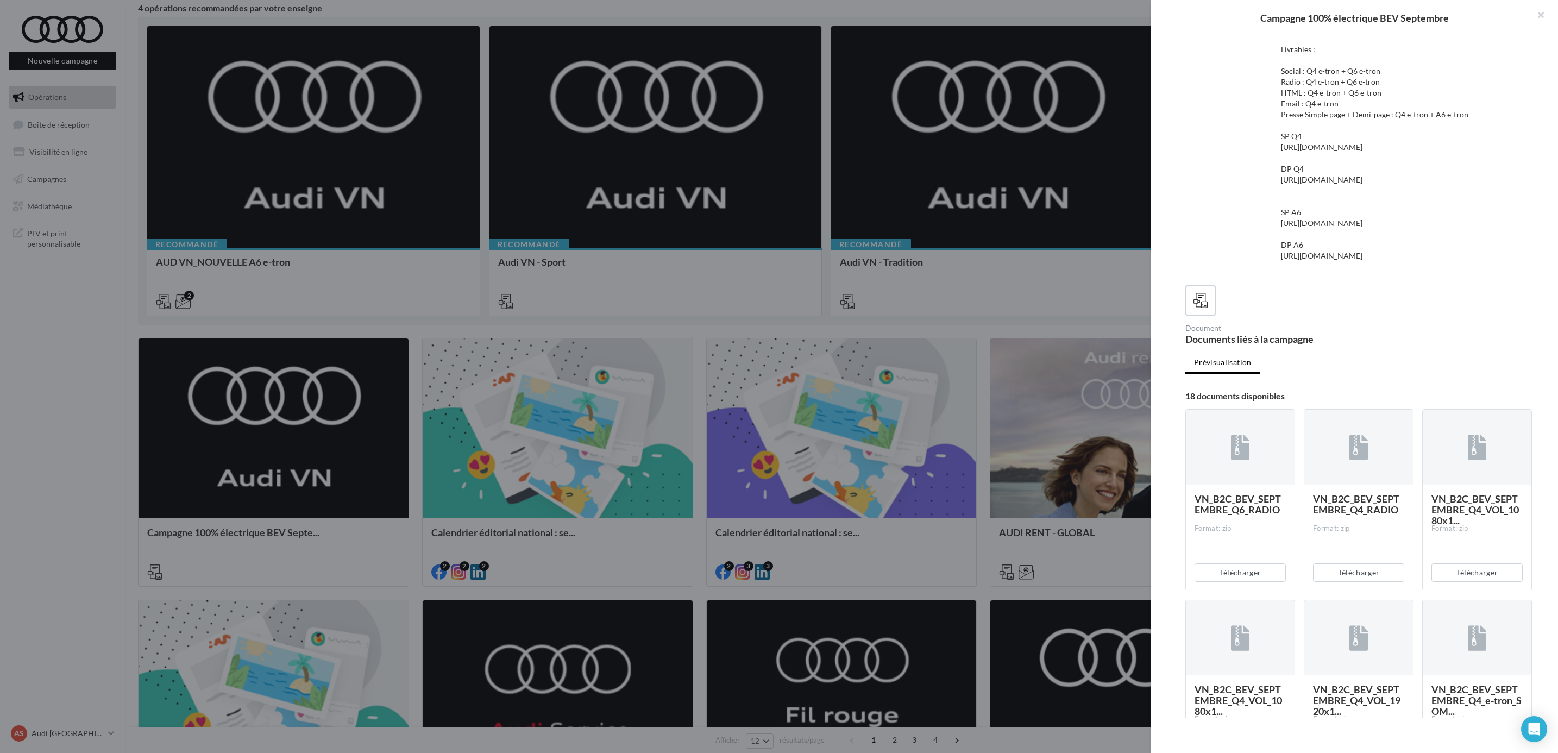
scroll to position [81, 0]
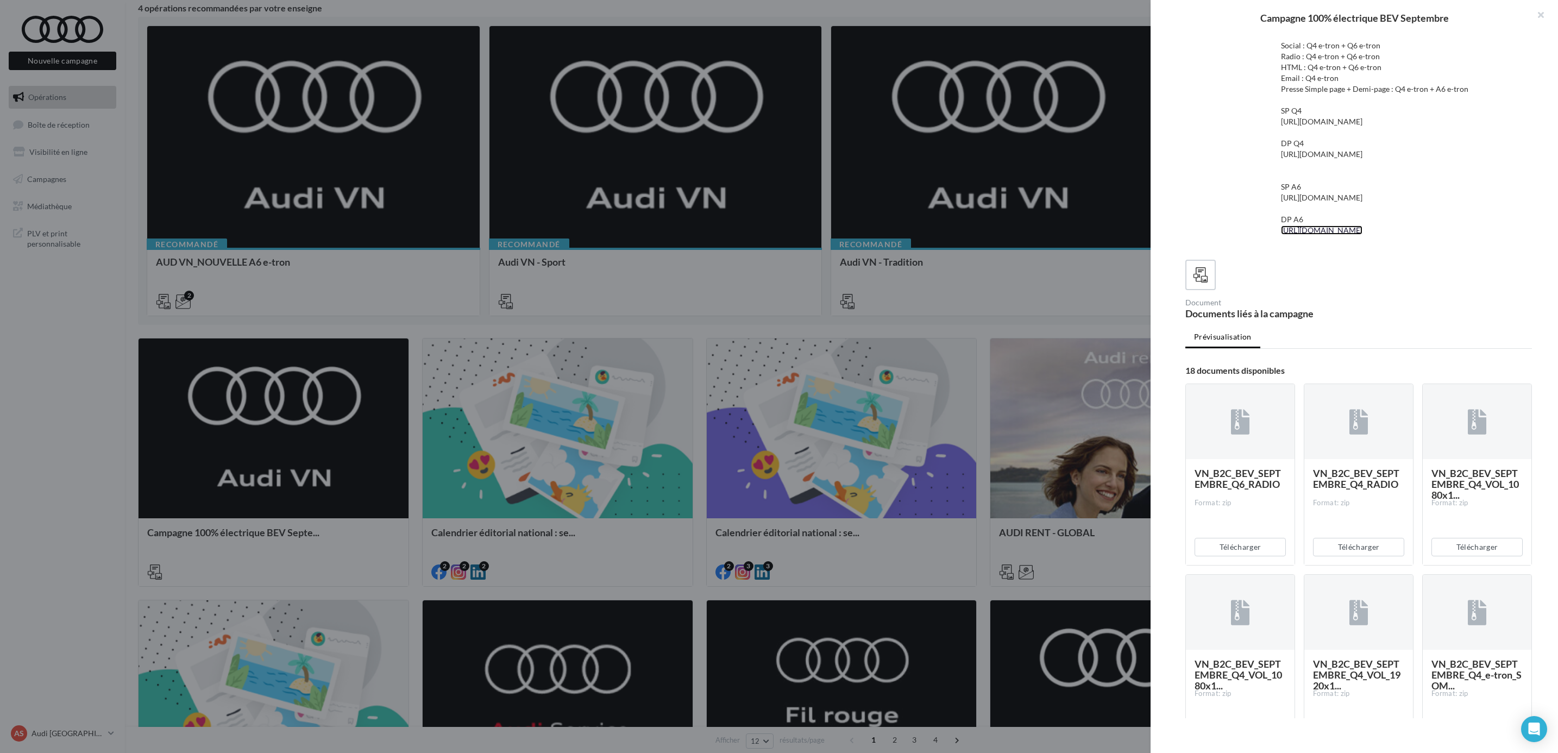
click at [1363, 235] on link "[URL][DOMAIN_NAME]" at bounding box center [1321, 229] width 81 height 9
